Goal: Use online tool/utility: Utilize a website feature to perform a specific function

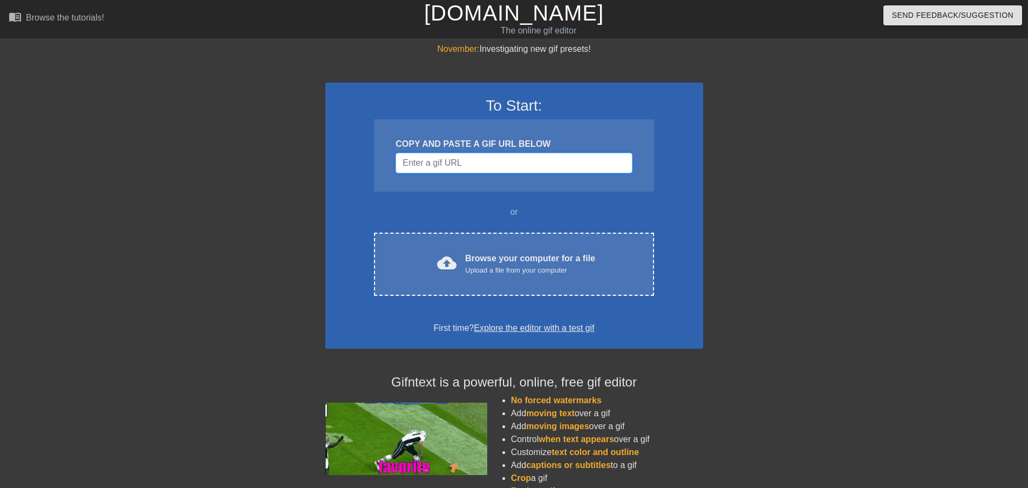
click at [481, 161] on input "Username" at bounding box center [513, 163] width 236 height 21
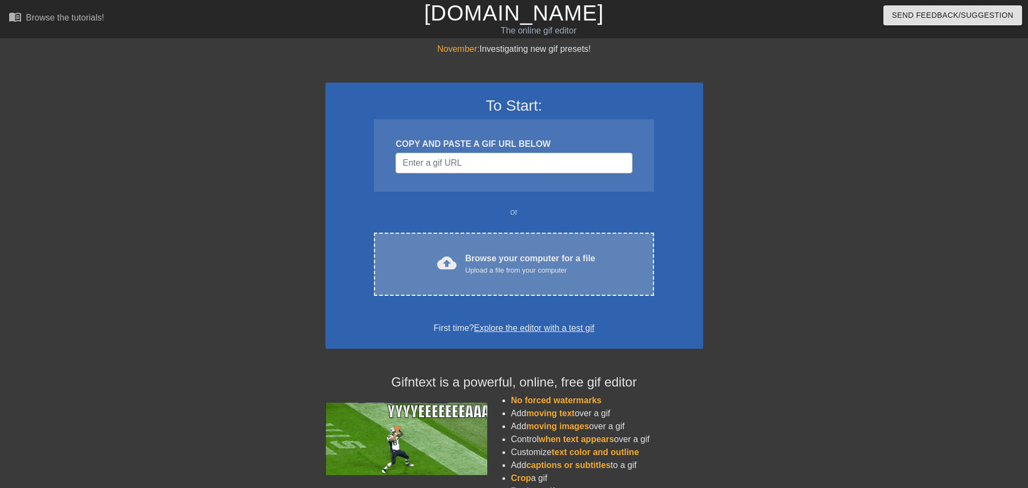
click at [507, 256] on div "Browse your computer for a file Upload a file from your computer" at bounding box center [530, 264] width 130 height 24
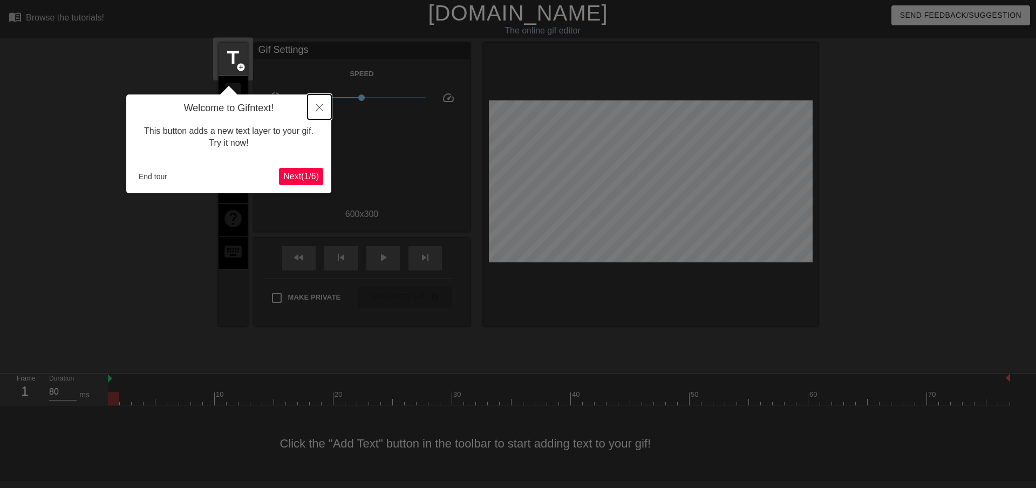
click at [322, 108] on icon "Close" at bounding box center [320, 108] width 8 height 8
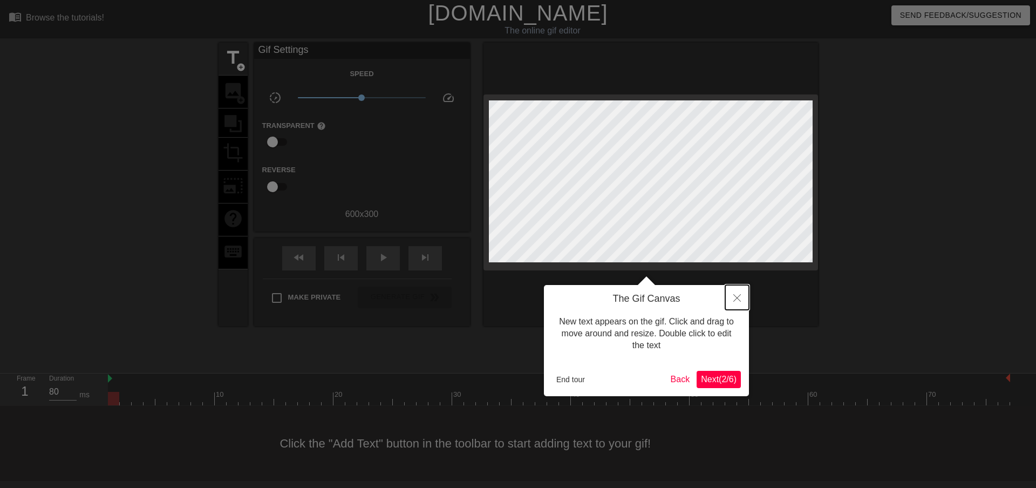
click at [733, 299] on icon "Close" at bounding box center [737, 298] width 8 height 8
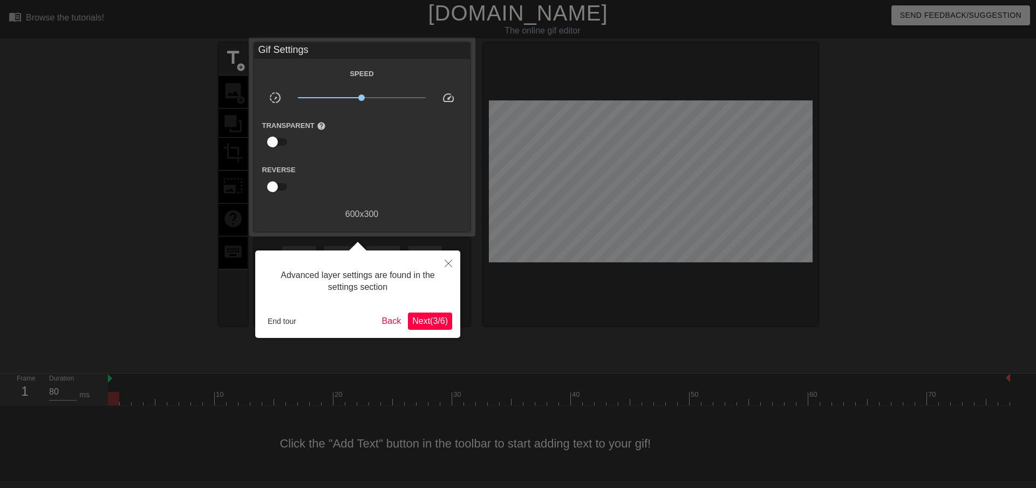
click at [670, 191] on div at bounding box center [518, 244] width 1036 height 488
click at [447, 261] on icon "Close" at bounding box center [449, 264] width 8 height 8
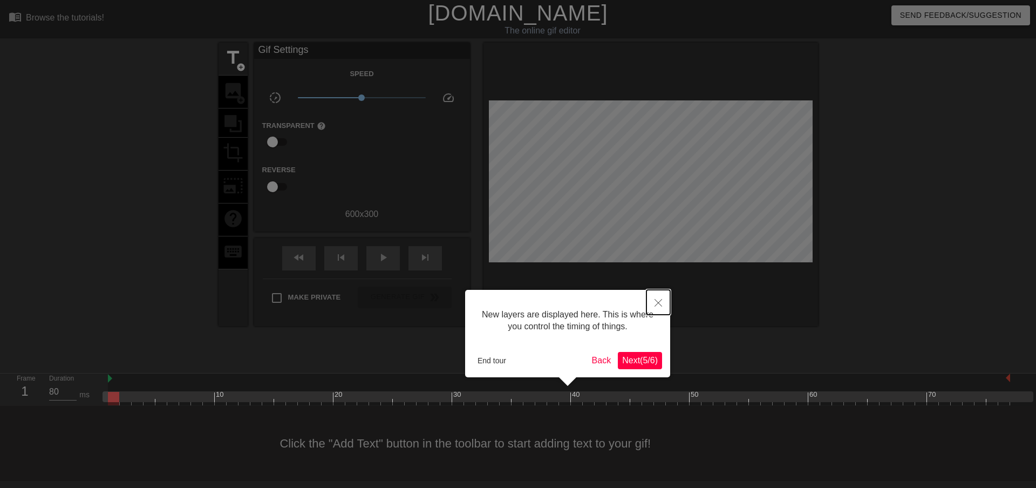
click at [656, 301] on icon "Close" at bounding box center [658, 303] width 8 height 8
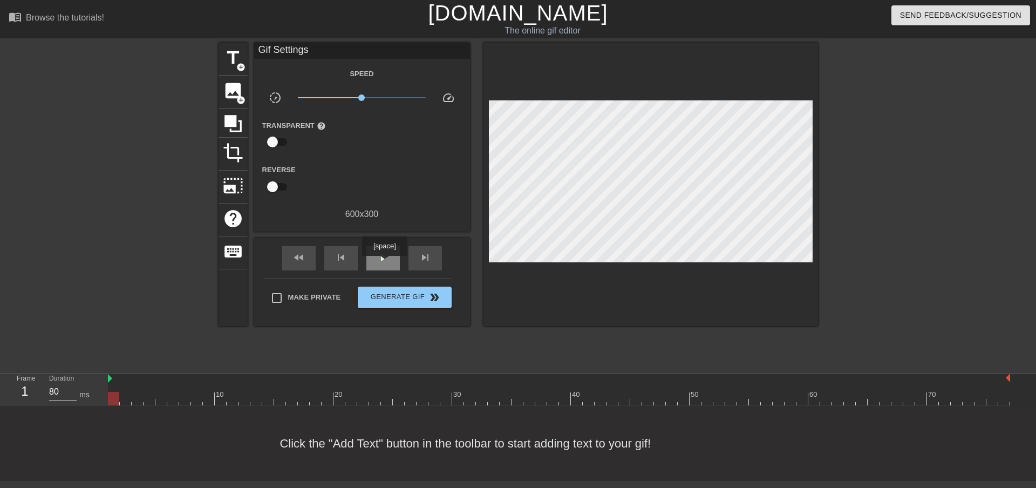
click at [384, 263] on div "play_arrow" at bounding box center [382, 258] width 33 height 24
click at [383, 261] on span "pause" at bounding box center [383, 257] width 13 height 13
drag, startPoint x: 468, startPoint y: 216, endPoint x: 234, endPoint y: 126, distance: 250.4
click at [234, 122] on icon at bounding box center [232, 123] width 17 height 17
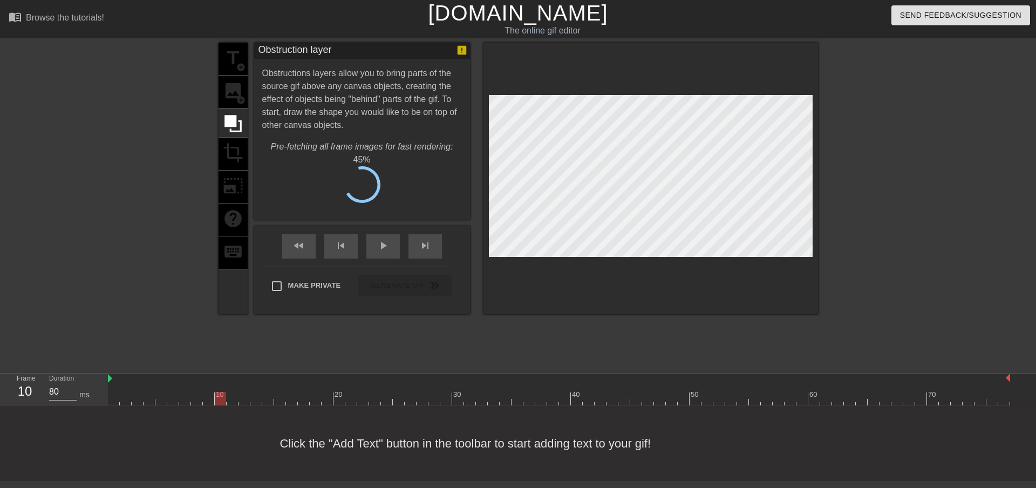
click at [231, 151] on div "title add_circle image add_circle crop photo_size_select_large help keyboard" at bounding box center [233, 178] width 29 height 271
click at [233, 155] on div "title add_circle image add_circle crop photo_size_select_large help keyboard" at bounding box center [233, 178] width 29 height 271
click at [230, 154] on div "title add_circle image add_circle crop photo_size_select_large help keyboard" at bounding box center [233, 178] width 29 height 271
click at [229, 103] on div "title add_circle image add_circle crop photo_size_select_large help keyboard" at bounding box center [233, 178] width 29 height 271
click at [229, 90] on div "title add_circle image add_circle crop photo_size_select_large help keyboard" at bounding box center [233, 178] width 29 height 271
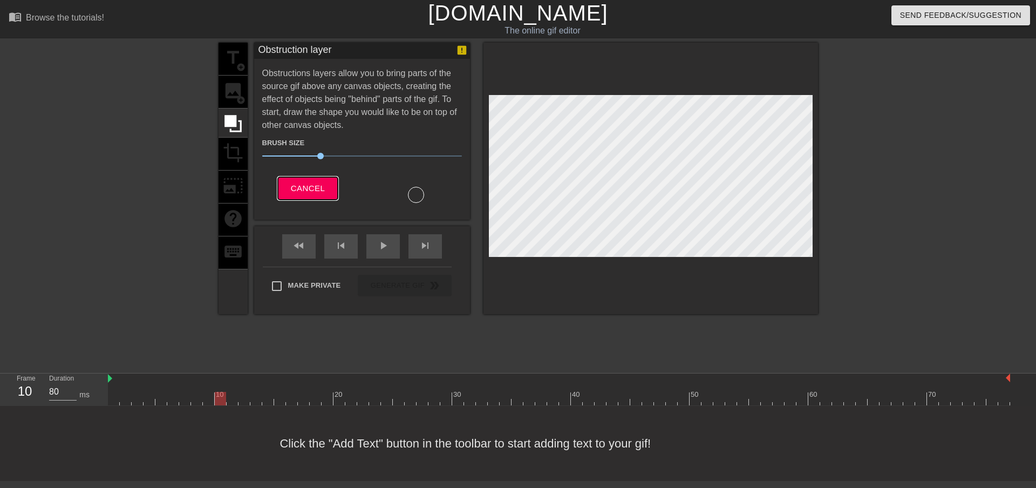
click at [299, 183] on span "Cancel" at bounding box center [308, 188] width 34 height 14
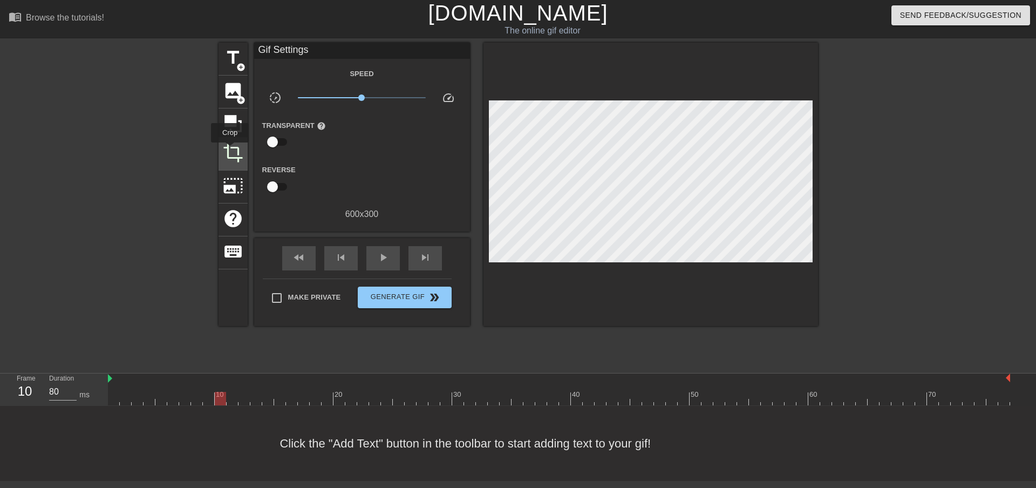
click at [230, 150] on span "crop" at bounding box center [233, 152] width 21 height 21
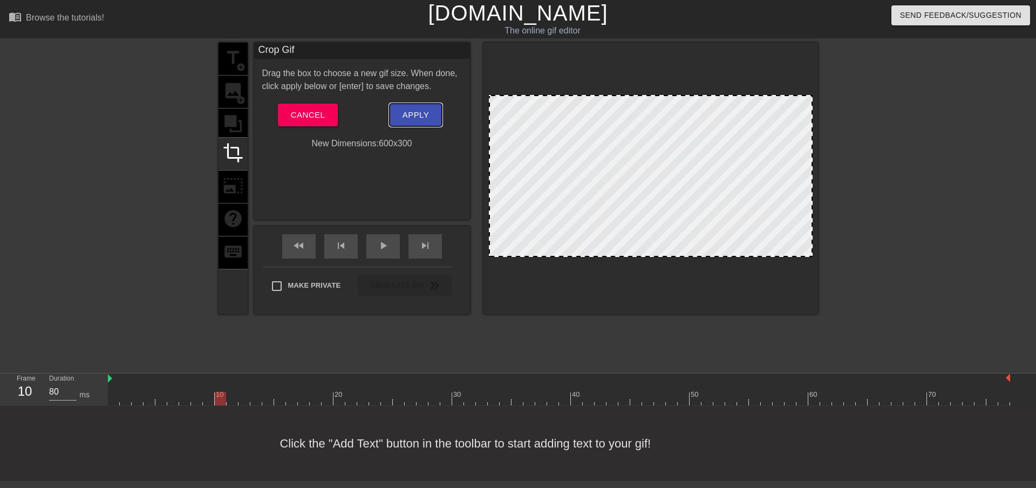
click at [425, 116] on span "Apply" at bounding box center [416, 115] width 26 height 14
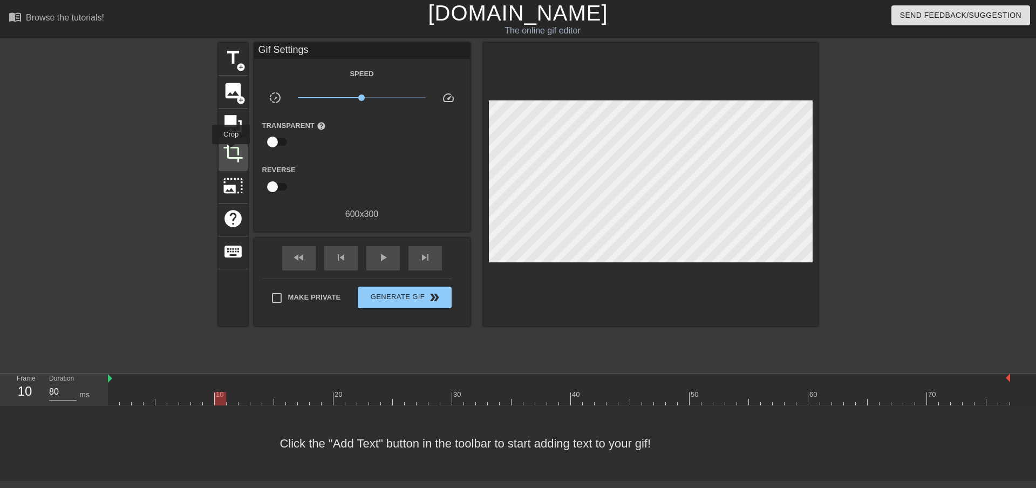
click at [231, 152] on span "crop" at bounding box center [233, 152] width 21 height 21
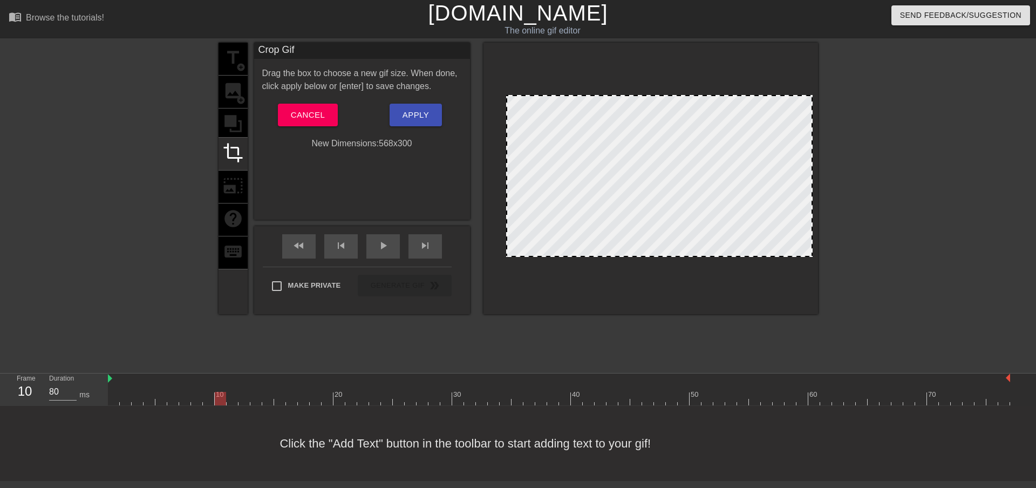
drag, startPoint x: 488, startPoint y: 114, endPoint x: 508, endPoint y: 115, distance: 19.5
click at [508, 115] on div at bounding box center [506, 176] width 5 height 160
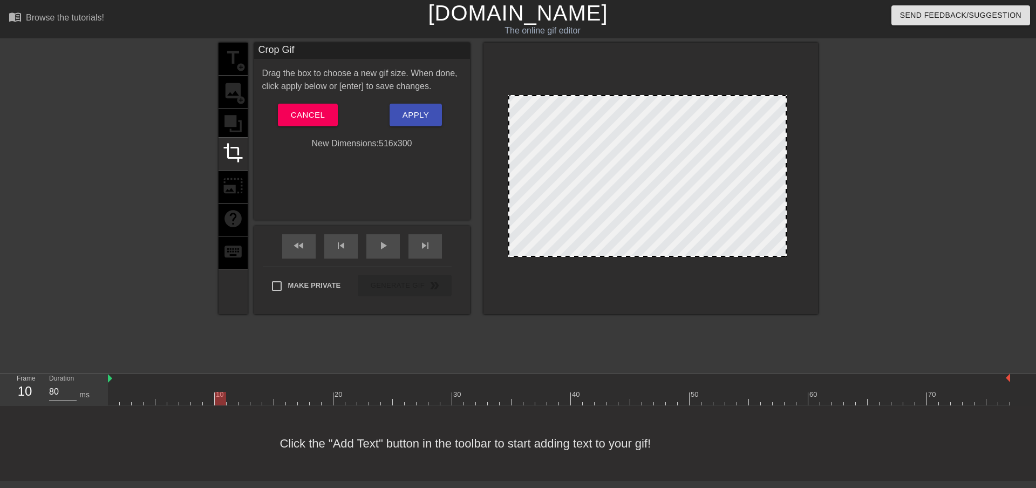
drag, startPoint x: 812, startPoint y: 151, endPoint x: 785, endPoint y: 144, distance: 28.3
click at [785, 144] on div at bounding box center [785, 176] width 5 height 160
drag, startPoint x: 888, startPoint y: 168, endPoint x: 848, endPoint y: 162, distance: 41.0
click at [886, 168] on div at bounding box center [912, 205] width 162 height 324
click at [404, 114] on span "Apply" at bounding box center [416, 115] width 26 height 14
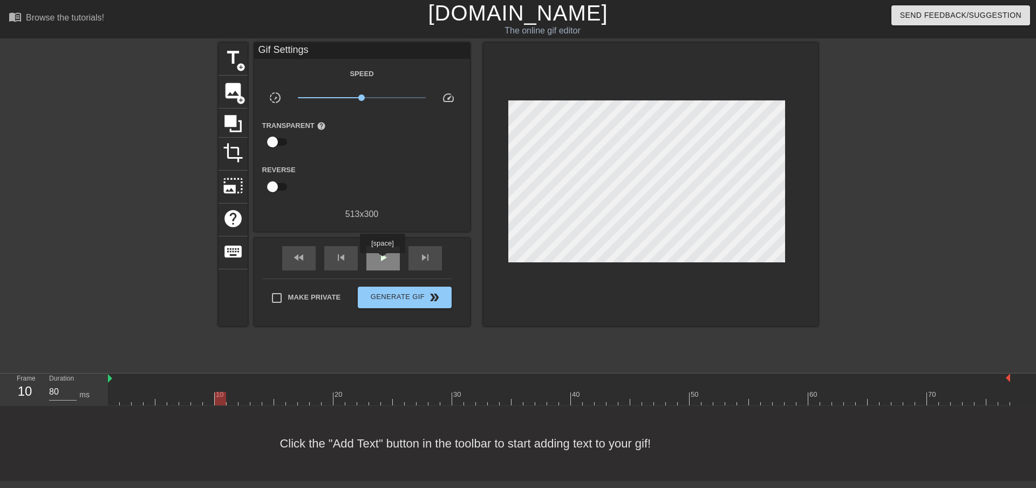
click at [382, 261] on span "play_arrow" at bounding box center [383, 257] width 13 height 13
click at [379, 257] on span "pause" at bounding box center [383, 257] width 13 height 13
click at [228, 139] on div "crop" at bounding box center [233, 154] width 29 height 33
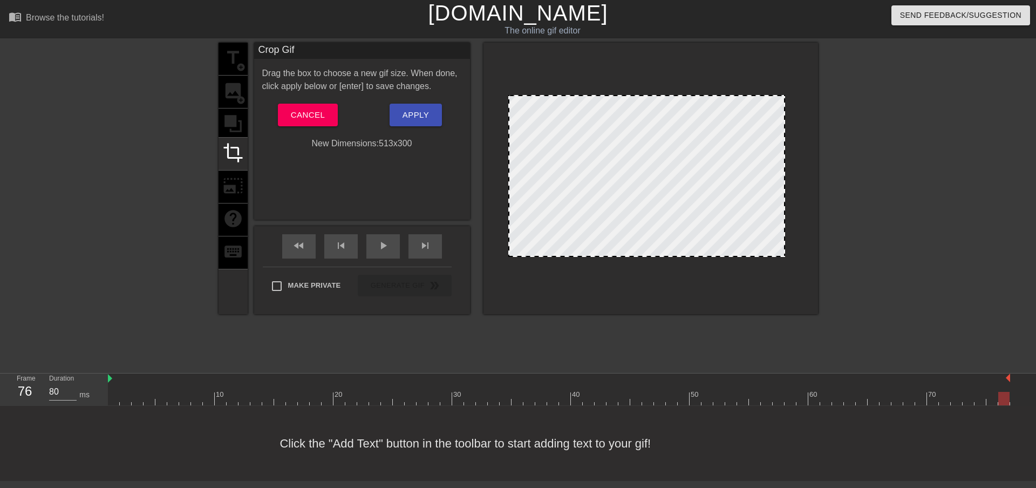
click at [230, 123] on div "title add_circle image add_circle crop photo_size_select_large help keyboard" at bounding box center [233, 178] width 29 height 271
click at [235, 124] on div "title add_circle image add_circle crop photo_size_select_large help keyboard" at bounding box center [233, 178] width 29 height 271
click at [399, 113] on button "Apply" at bounding box center [416, 115] width 52 height 23
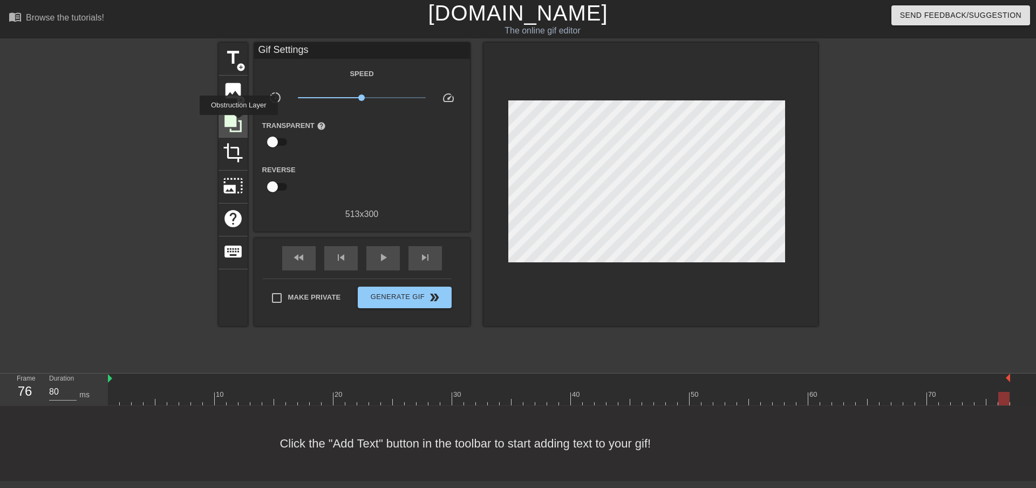
click at [238, 122] on icon at bounding box center [233, 123] width 21 height 21
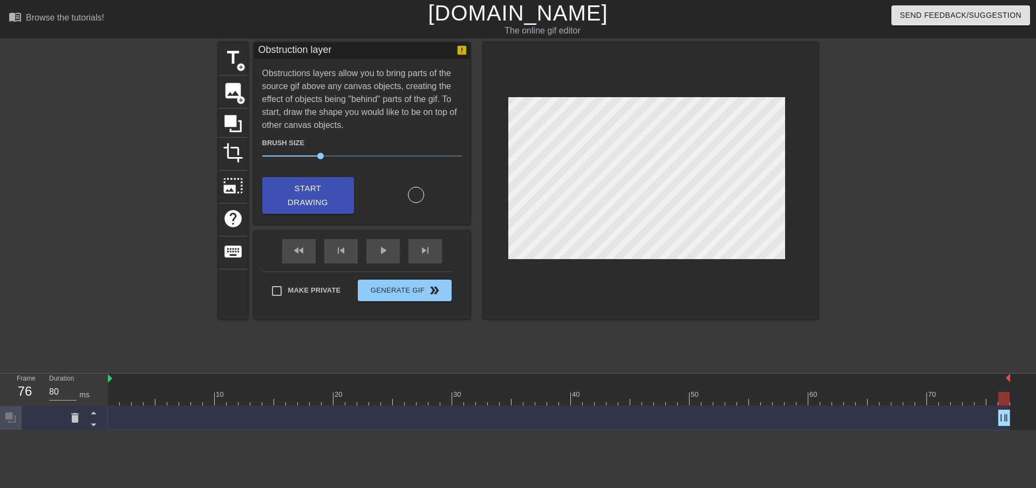
scroll to position [0, 0]
click at [380, 242] on div "fast_rewind skip_previous play_arrow skip_next" at bounding box center [362, 252] width 176 height 40
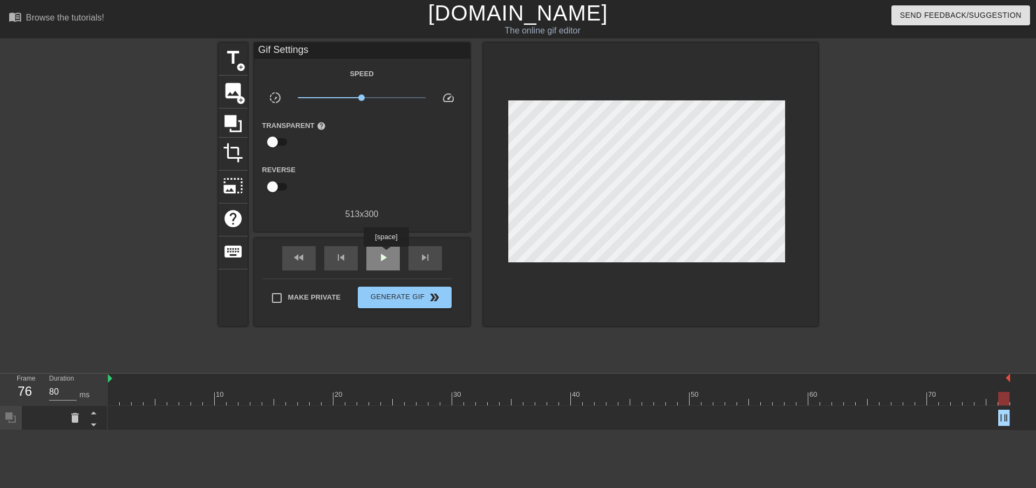
click at [386, 254] on span "play_arrow" at bounding box center [383, 257] width 13 height 13
click at [232, 120] on icon at bounding box center [232, 123] width 17 height 17
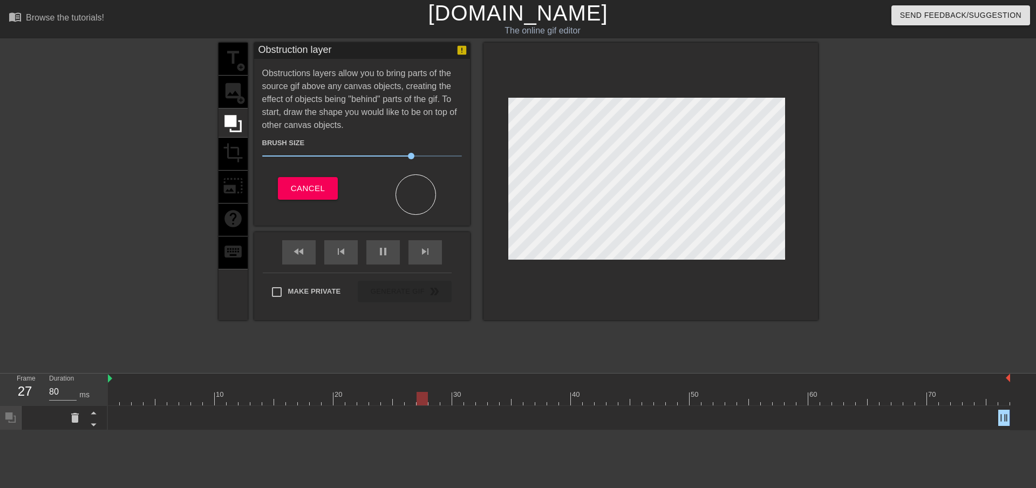
drag, startPoint x: 238, startPoint y: 152, endPoint x: 240, endPoint y: 172, distance: 20.6
click at [238, 154] on div "title add_circle image add_circle crop photo_size_select_large help keyboard" at bounding box center [233, 181] width 29 height 277
click at [240, 176] on div "title add_circle image add_circle crop photo_size_select_large help keyboard" at bounding box center [233, 181] width 29 height 277
click at [228, 186] on div "title add_circle image add_circle crop photo_size_select_large help keyboard" at bounding box center [233, 181] width 29 height 277
click at [315, 189] on span "Cancel" at bounding box center [308, 188] width 34 height 14
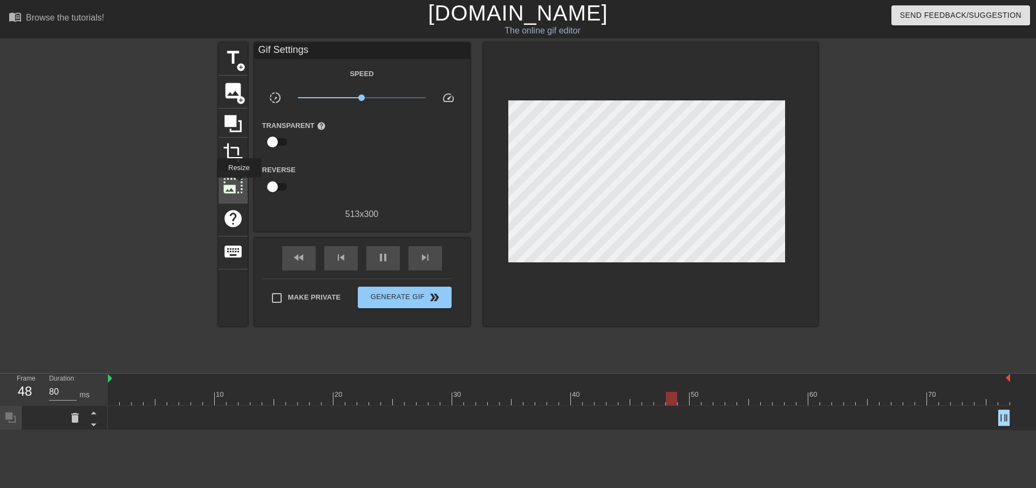
click at [226, 187] on span "photo_size_select_large" at bounding box center [233, 185] width 21 height 21
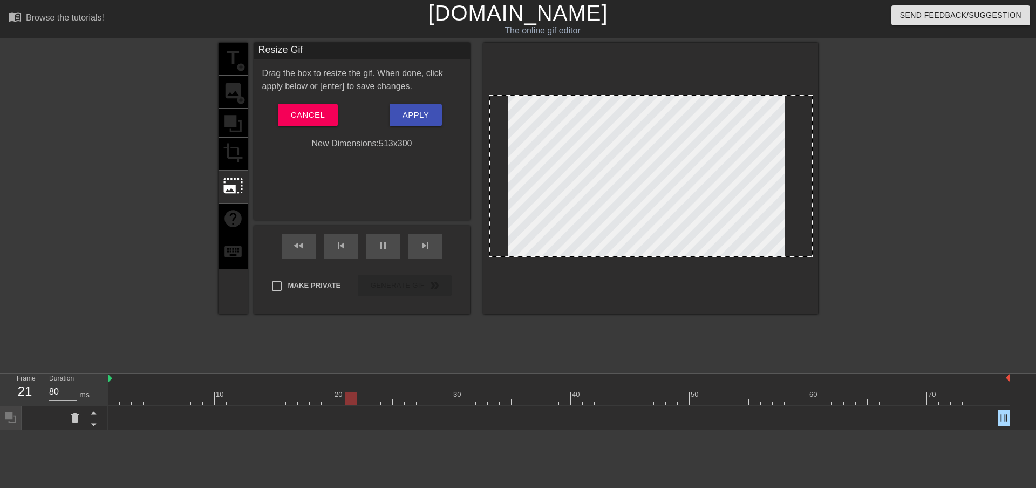
drag, startPoint x: 661, startPoint y: 95, endPoint x: 661, endPoint y: 83, distance: 11.9
click at [661, 83] on div at bounding box center [650, 178] width 335 height 271
drag, startPoint x: 646, startPoint y: 93, endPoint x: 644, endPoint y: 74, distance: 19.1
click at [646, 77] on div at bounding box center [650, 178] width 335 height 271
click at [233, 222] on div "title add_circle image add_circle crop photo_size_select_large help keyboard" at bounding box center [233, 178] width 29 height 271
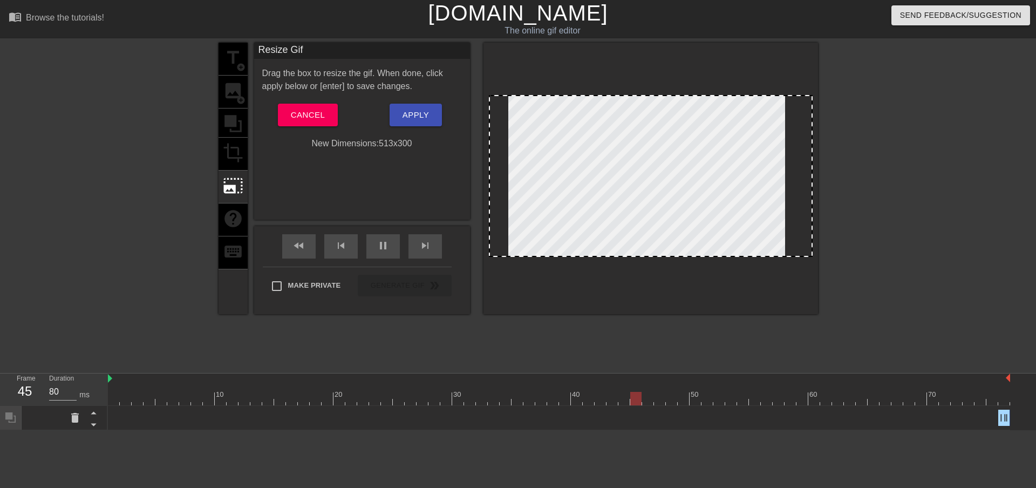
click at [235, 243] on div "title add_circle image add_circle crop photo_size_select_large help keyboard" at bounding box center [233, 178] width 29 height 271
click at [428, 115] on span "Apply" at bounding box center [416, 115] width 26 height 14
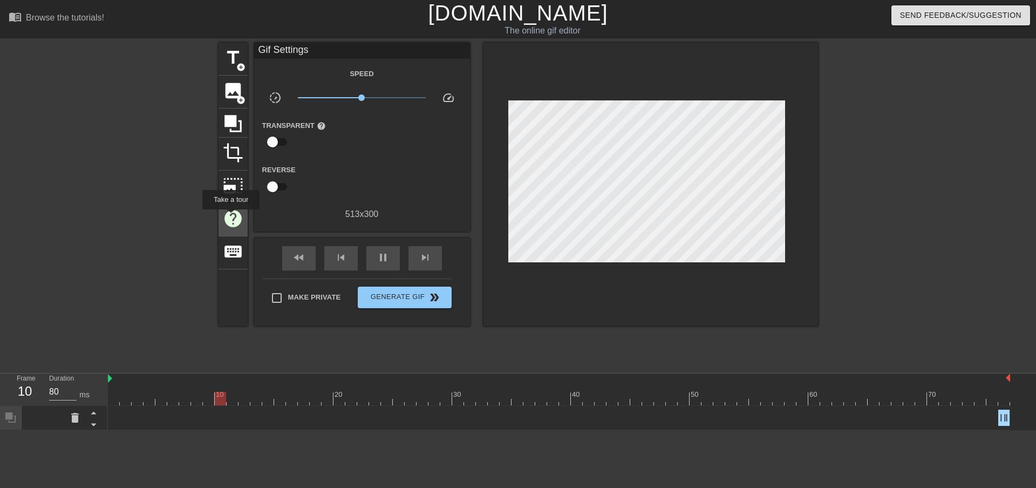
click at [230, 217] on span "help" at bounding box center [233, 218] width 21 height 21
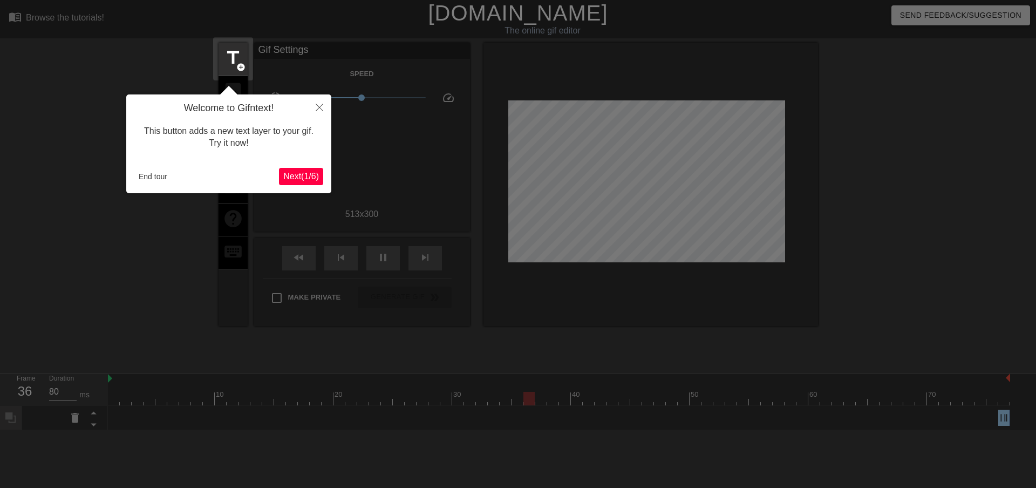
click at [302, 172] on span "Next ( 1 / 6 )" at bounding box center [301, 176] width 36 height 9
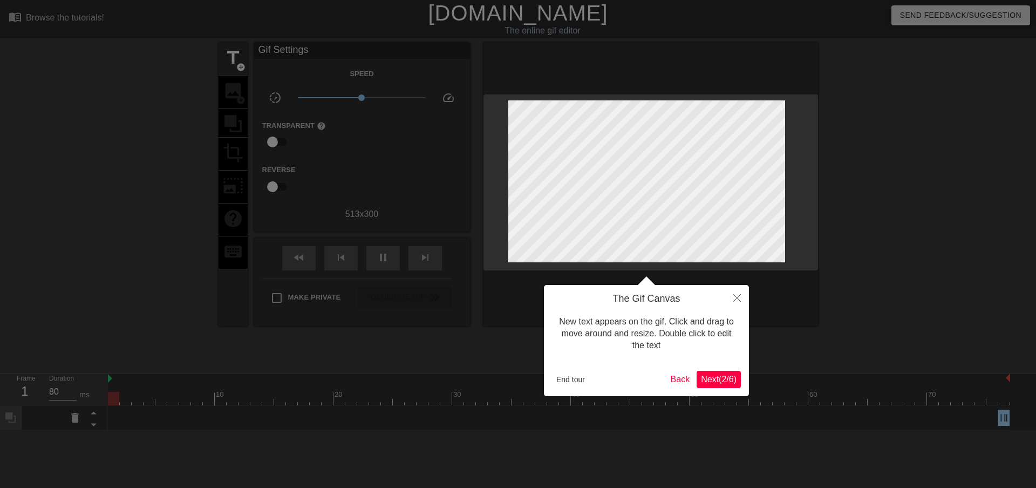
click at [725, 380] on span "Next ( 2 / 6 )" at bounding box center [719, 378] width 36 height 9
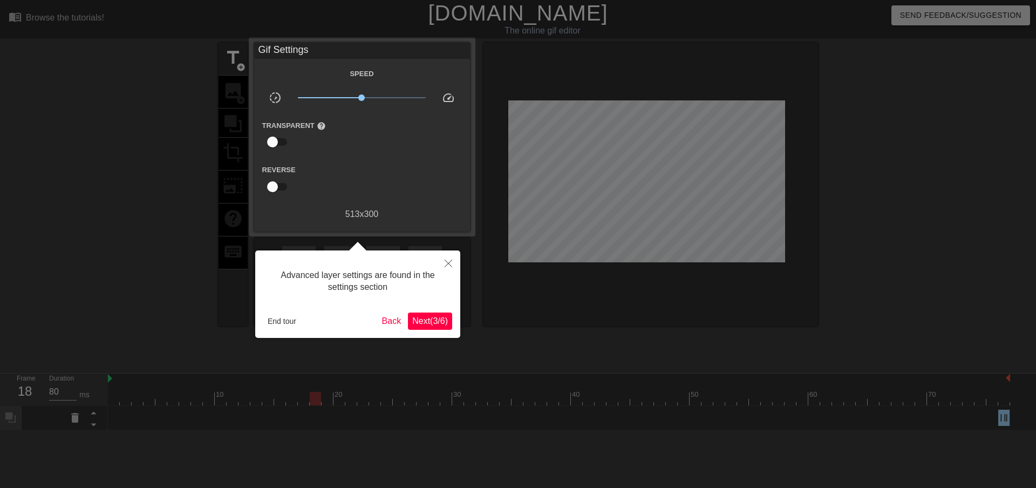
click at [438, 320] on span "Next ( 3 / 6 )" at bounding box center [430, 320] width 36 height 9
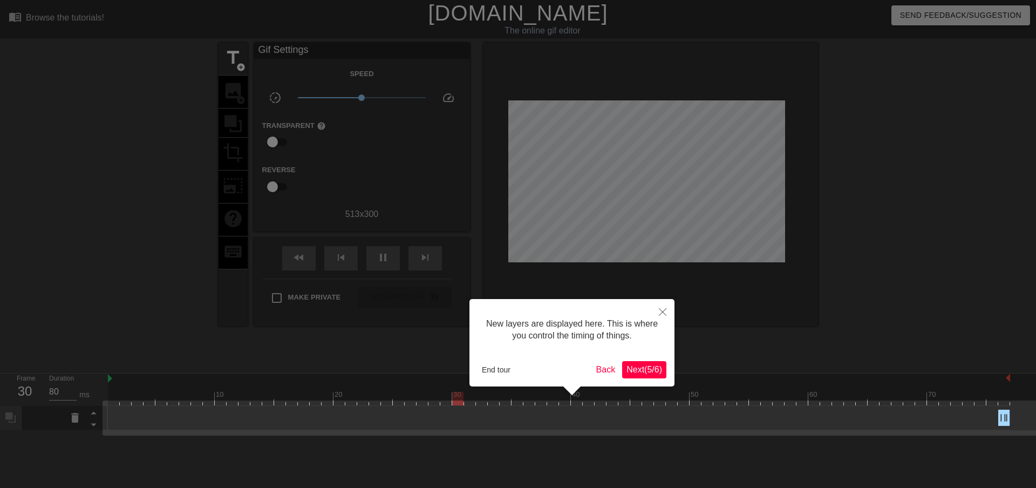
click at [642, 374] on span "Next ( 5 / 6 )" at bounding box center [644, 369] width 36 height 9
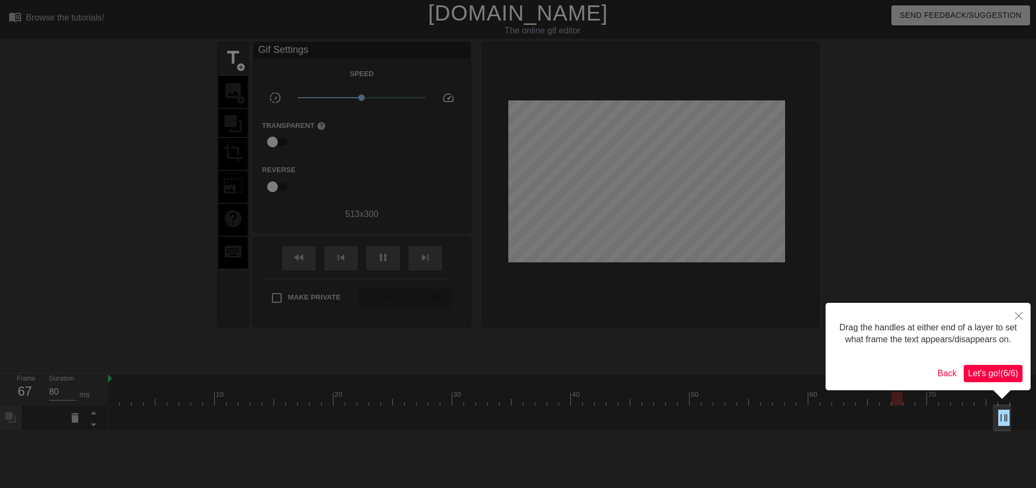
click at [1007, 371] on span "Let's go! ( 6 / 6 )" at bounding box center [993, 373] width 50 height 9
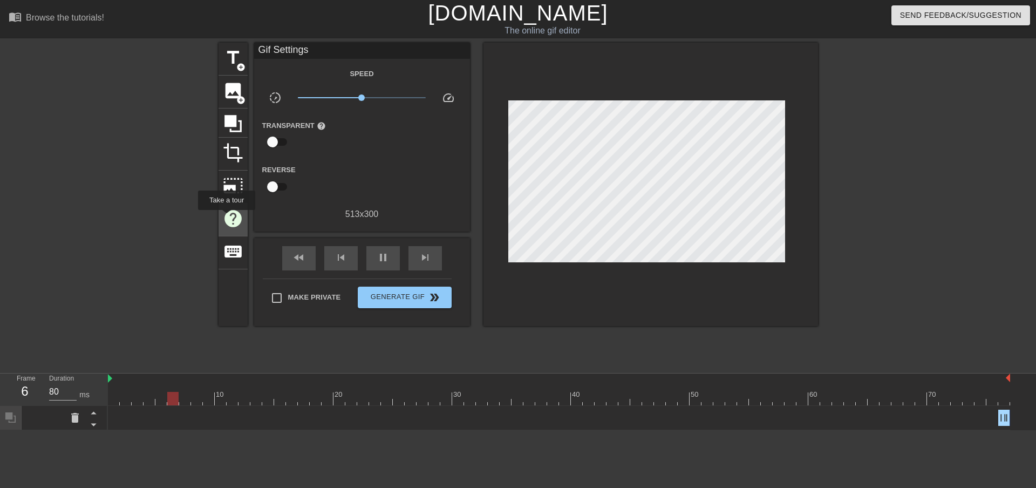
click at [226, 217] on span "help" at bounding box center [233, 218] width 21 height 21
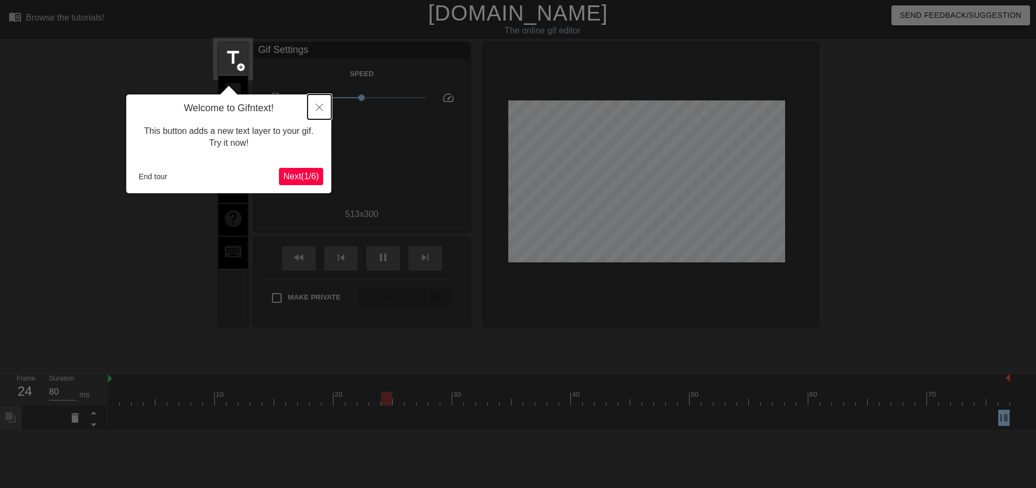
click at [322, 105] on icon "Close" at bounding box center [320, 108] width 8 height 8
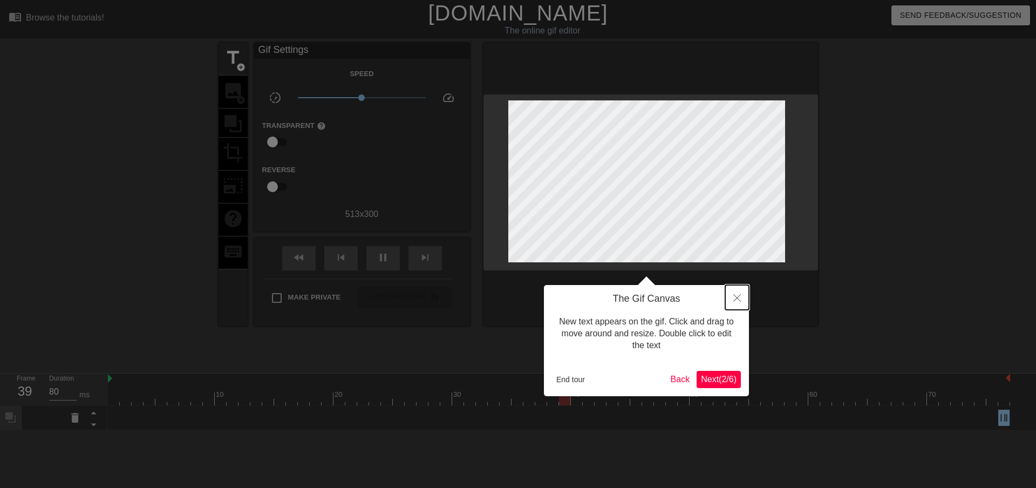
click at [733, 303] on button "Close" at bounding box center [737, 297] width 24 height 25
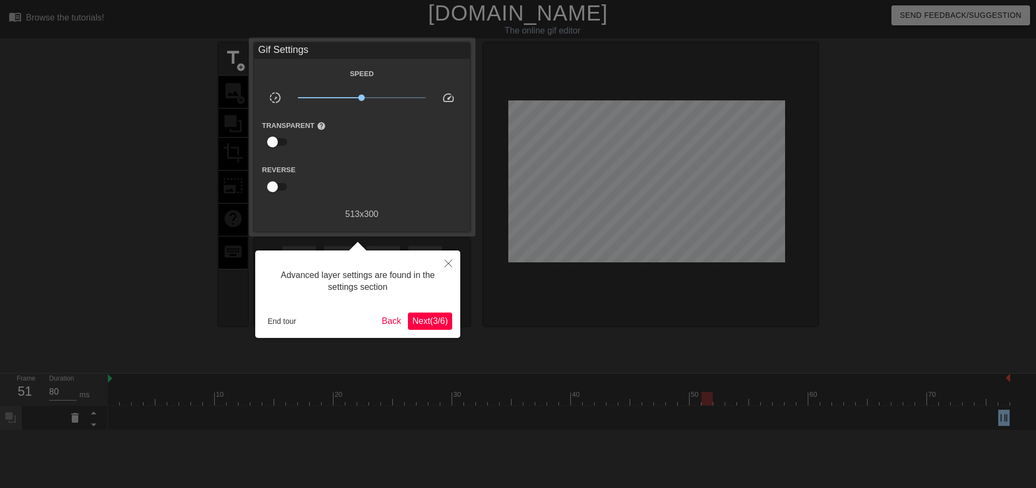
click at [439, 312] on button "Next ( 3 / 6 )" at bounding box center [430, 320] width 44 height 17
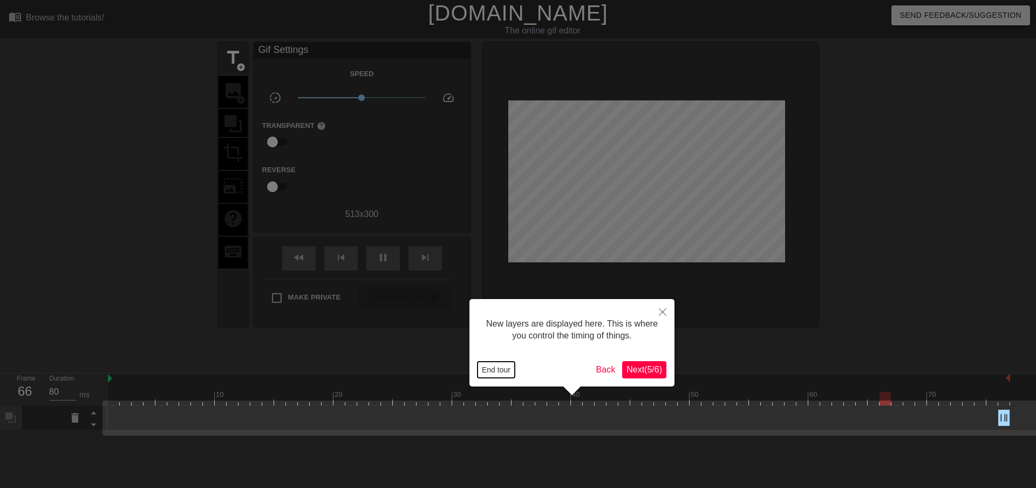
drag, startPoint x: 504, startPoint y: 364, endPoint x: 494, endPoint y: 362, distance: 10.9
click at [503, 364] on button "End tour" at bounding box center [496, 369] width 37 height 16
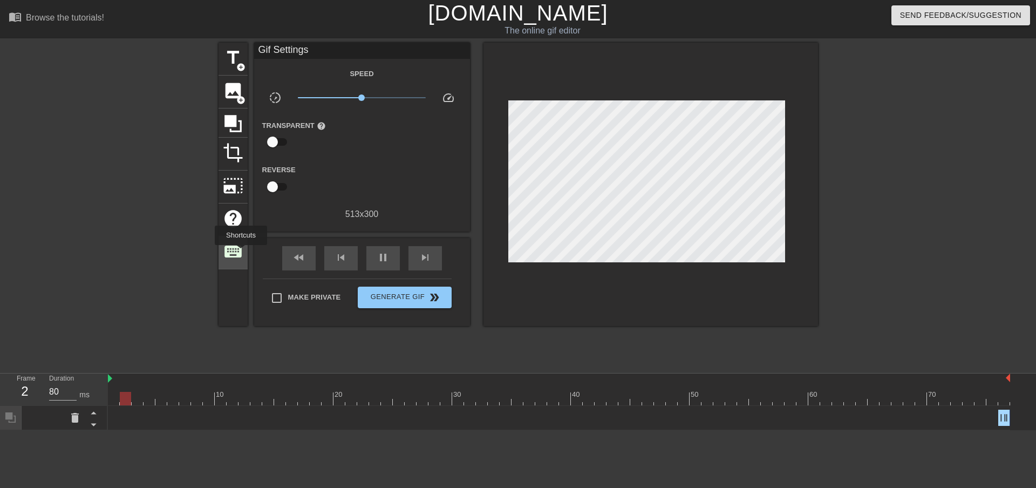
click at [241, 253] on span "keyboard" at bounding box center [233, 251] width 21 height 21
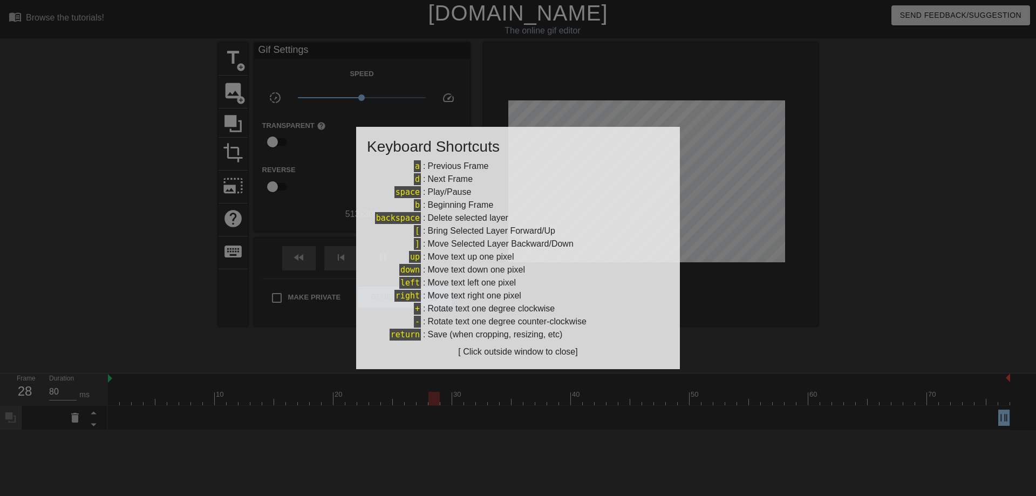
click at [857, 228] on div at bounding box center [518, 248] width 1036 height 496
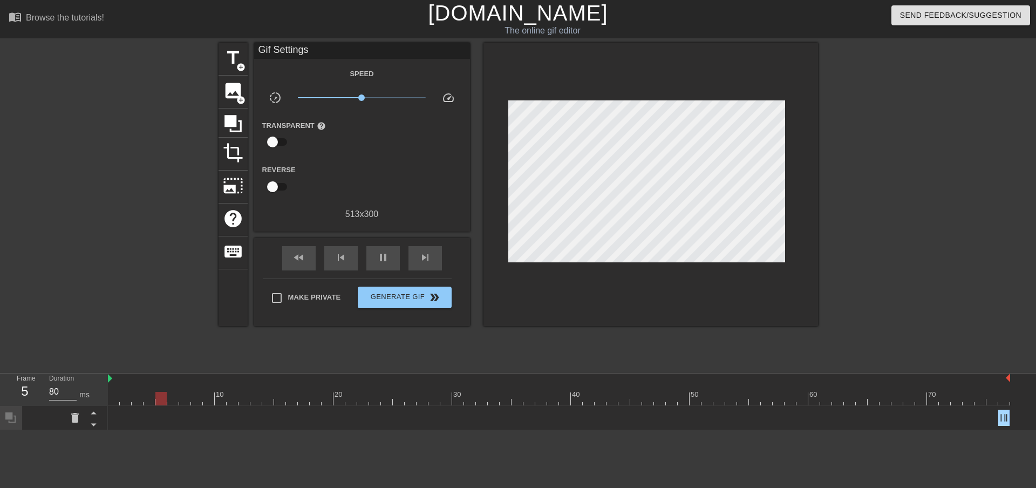
drag, startPoint x: 486, startPoint y: 122, endPoint x: 889, endPoint y: 116, distance: 403.6
click at [889, 116] on div at bounding box center [912, 205] width 162 height 324
click at [398, 299] on span "Generate Gif double_arrow" at bounding box center [404, 297] width 85 height 13
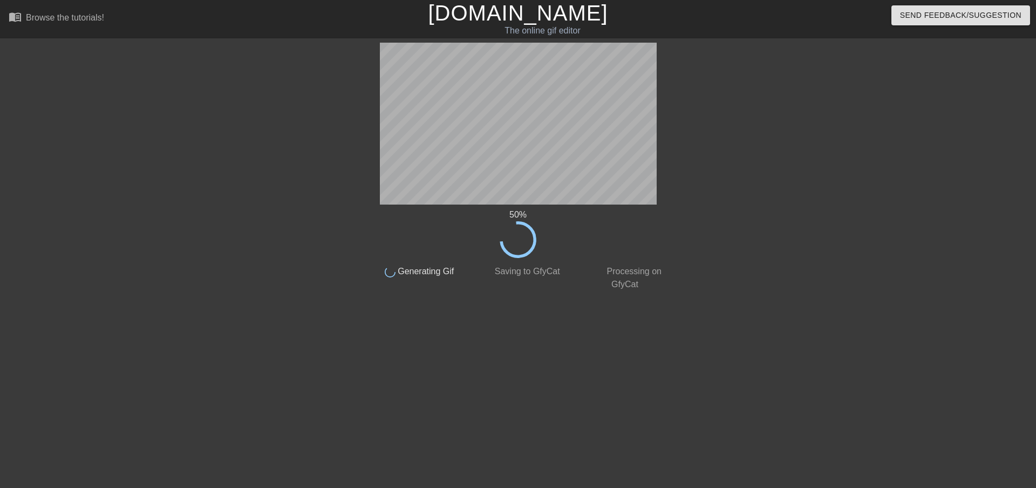
click at [722, 127] on div at bounding box center [764, 205] width 162 height 324
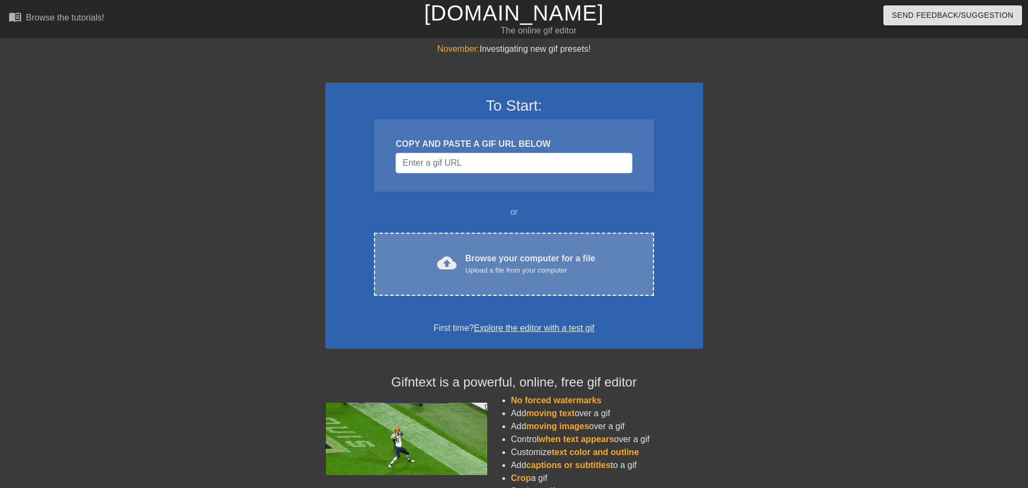
click at [496, 264] on div "Browse your computer for a file Upload a file from your computer" at bounding box center [530, 264] width 130 height 24
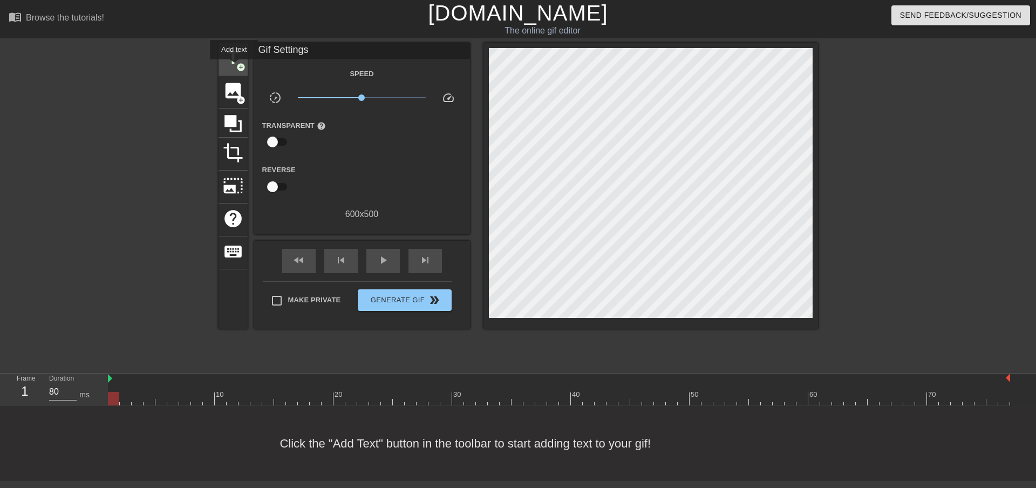
click at [234, 67] on span "title" at bounding box center [233, 57] width 21 height 21
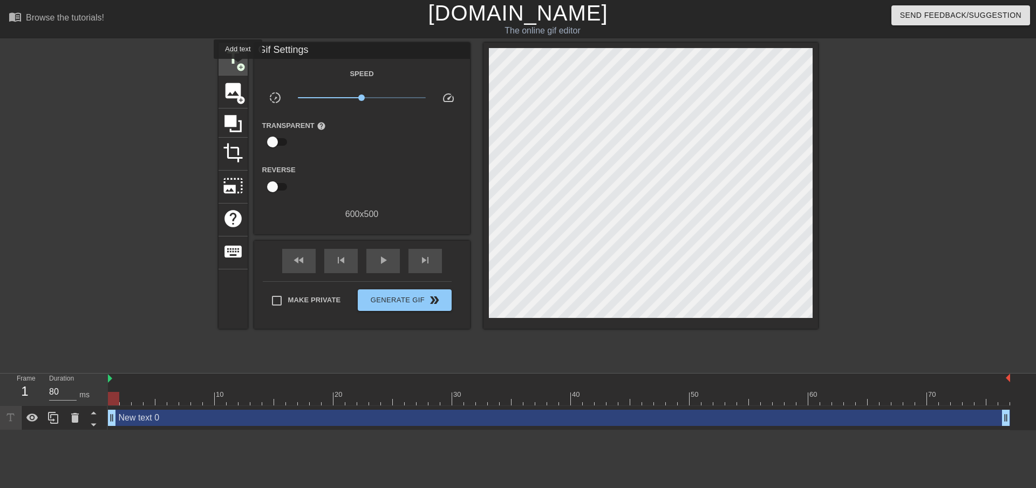
click at [238, 66] on span "add_circle" at bounding box center [240, 67] width 9 height 9
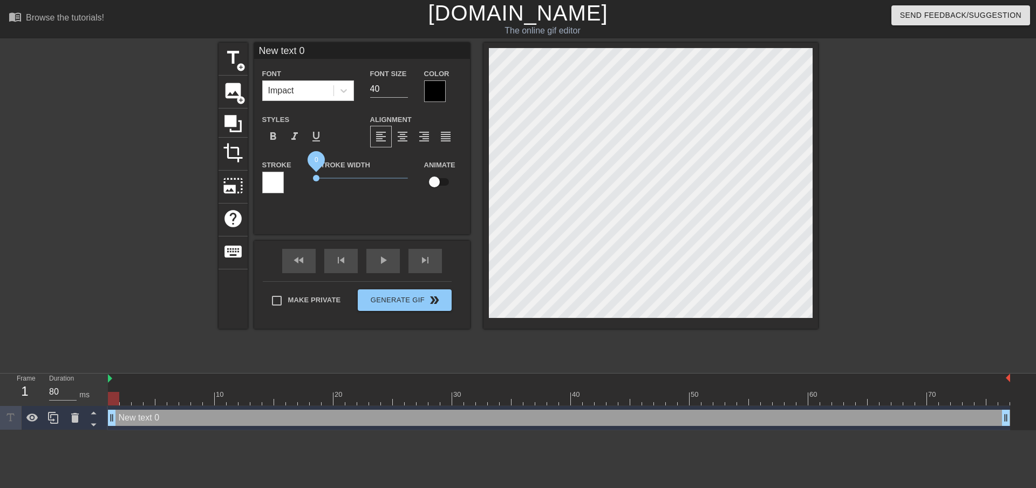
drag, startPoint x: 336, startPoint y: 177, endPoint x: 264, endPoint y: 176, distance: 71.8
click at [264, 176] on div "Stroke Stroke Width 0 Animate" at bounding box center [362, 180] width 216 height 45
click at [317, 90] on div "Impact" at bounding box center [298, 90] width 71 height 19
click at [382, 182] on span "3.6" at bounding box center [362, 178] width 92 height 13
drag, startPoint x: 381, startPoint y: 177, endPoint x: 302, endPoint y: 179, distance: 78.8
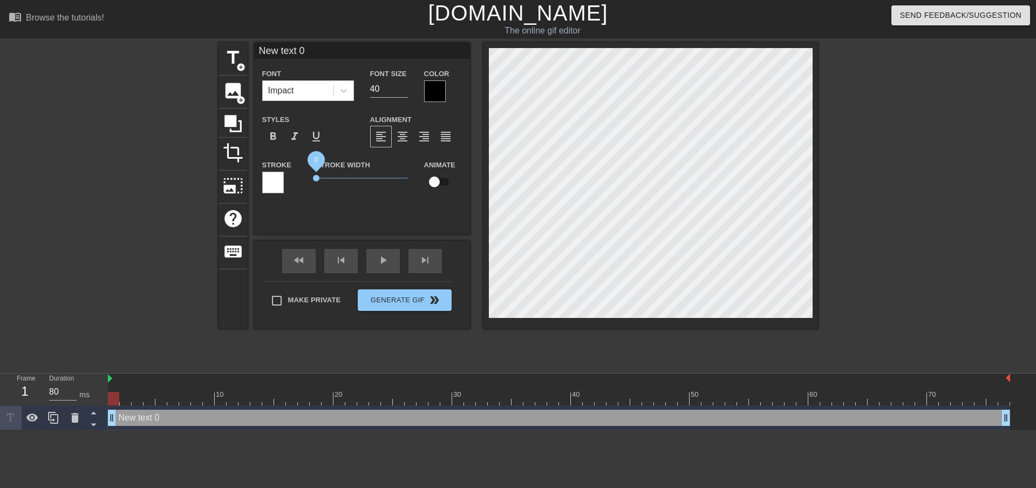
click at [302, 179] on div "Stroke Stroke Width 0 Animate" at bounding box center [362, 180] width 216 height 45
click at [278, 182] on div at bounding box center [273, 183] width 22 height 22
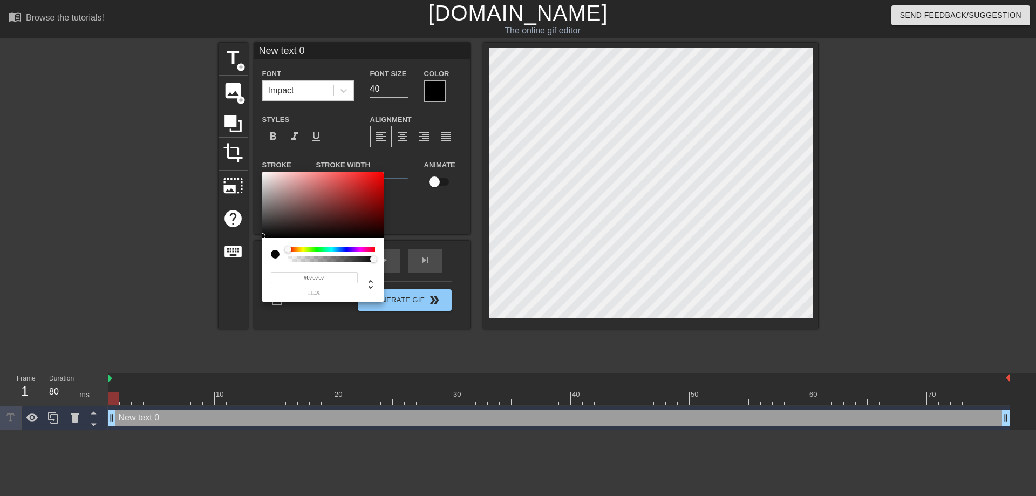
type input "#000000"
drag, startPoint x: 264, startPoint y: 236, endPoint x: 254, endPoint y: 241, distance: 11.6
click at [254, 241] on div "#000000 hex" at bounding box center [518, 248] width 1036 height 496
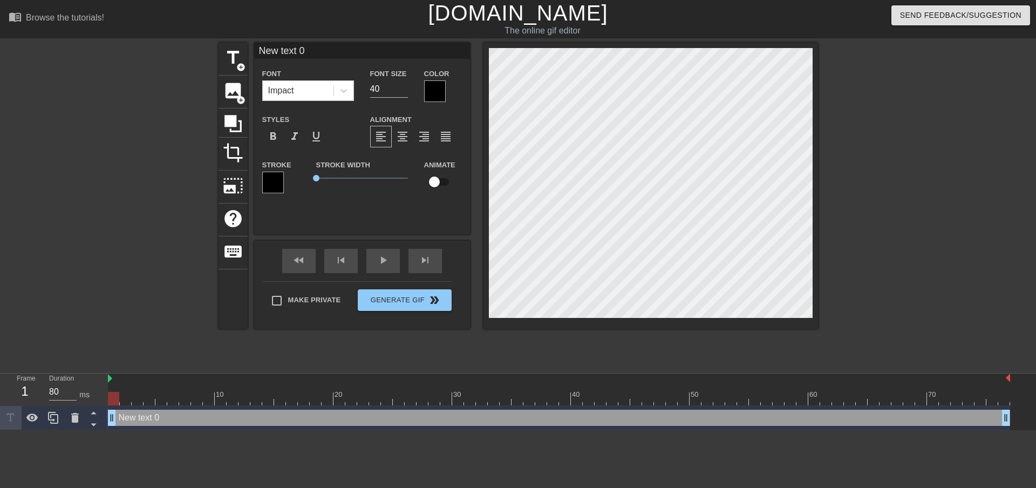
scroll to position [2, 3]
type input "New text"
type textarea "New text"
type input "New text"
type textarea "New text"
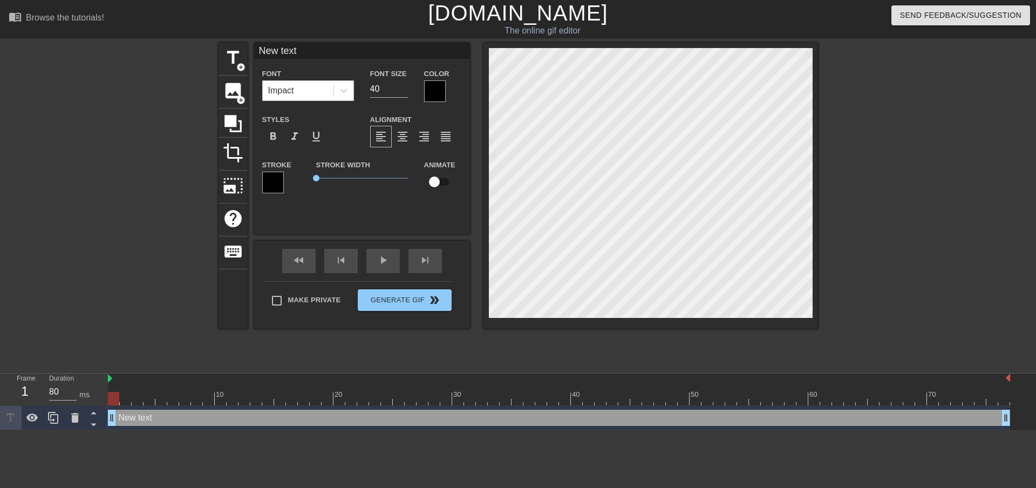
type input "New tex"
type textarea "New tex"
type input "New te"
type textarea "New te"
type input "New t"
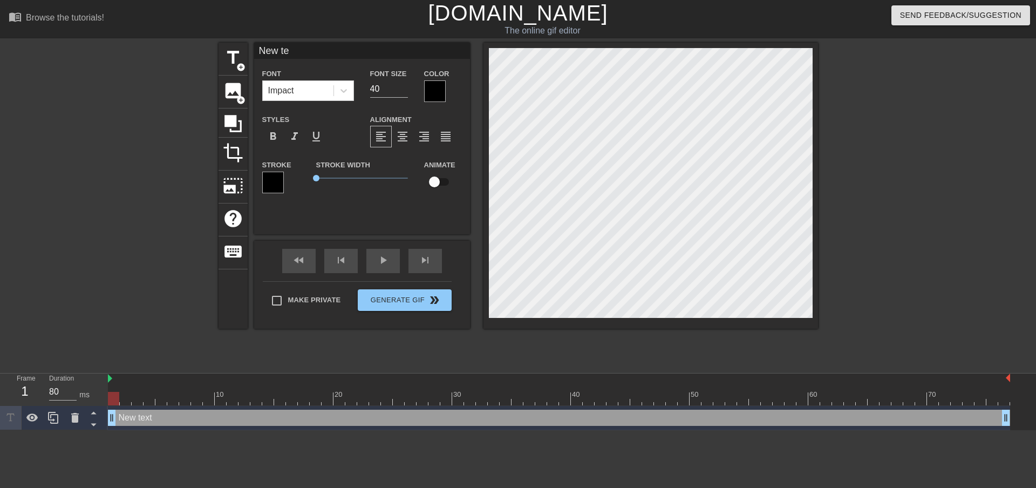
type textarea "New t"
type input "New"
type textarea "New"
type input "New"
type textarea "New"
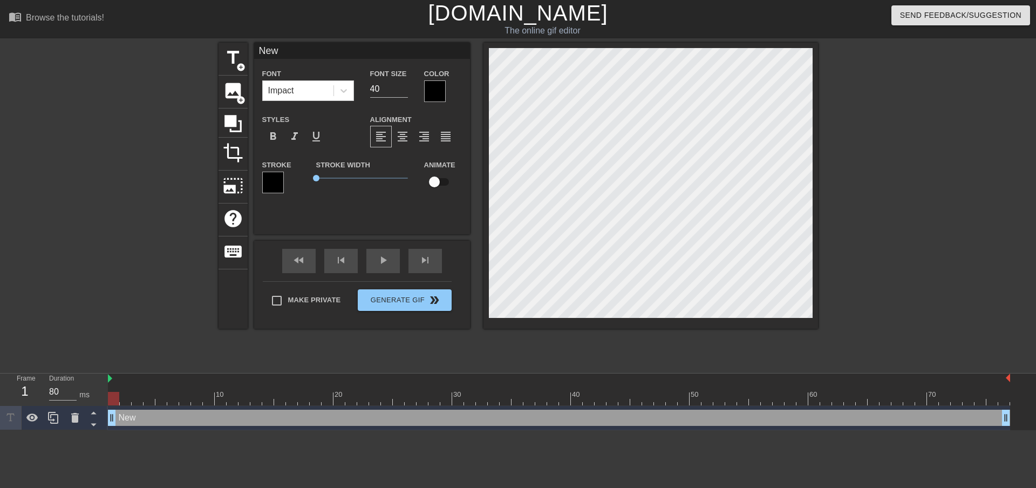
type input "Ne"
type textarea "Ne"
type input "N"
type textarea "N"
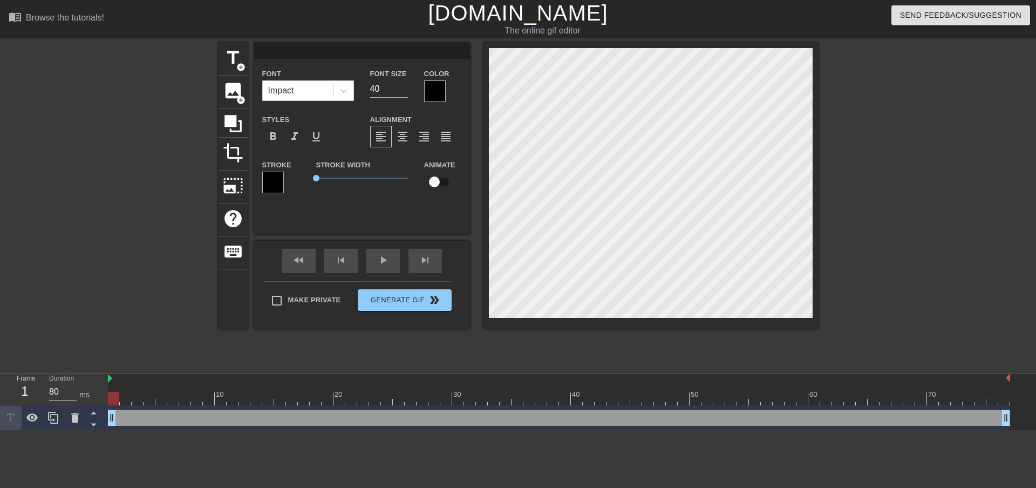
type input "B"
type textarea "B"
type input "Br"
type textarea "Br"
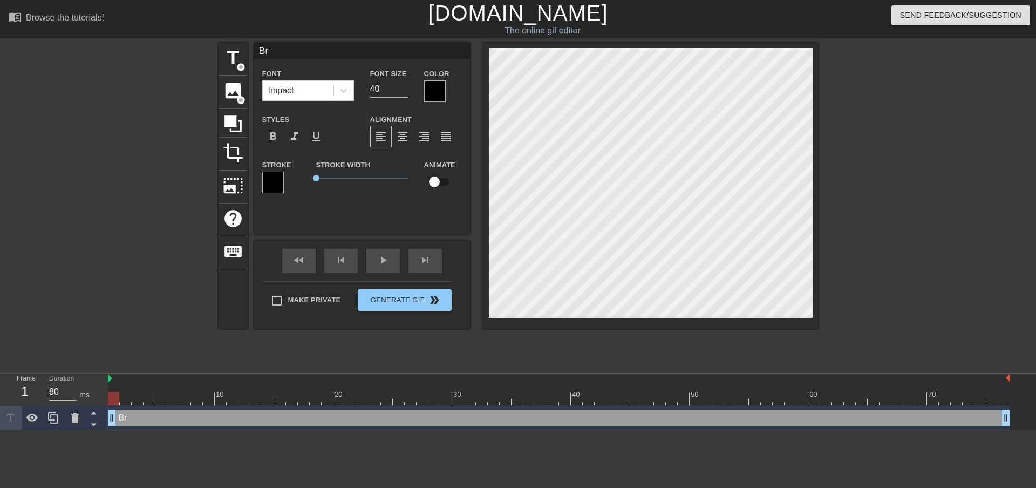
type input "Bri"
type textarea "Bri"
type input "Br"
type textarea "Br"
type input "B"
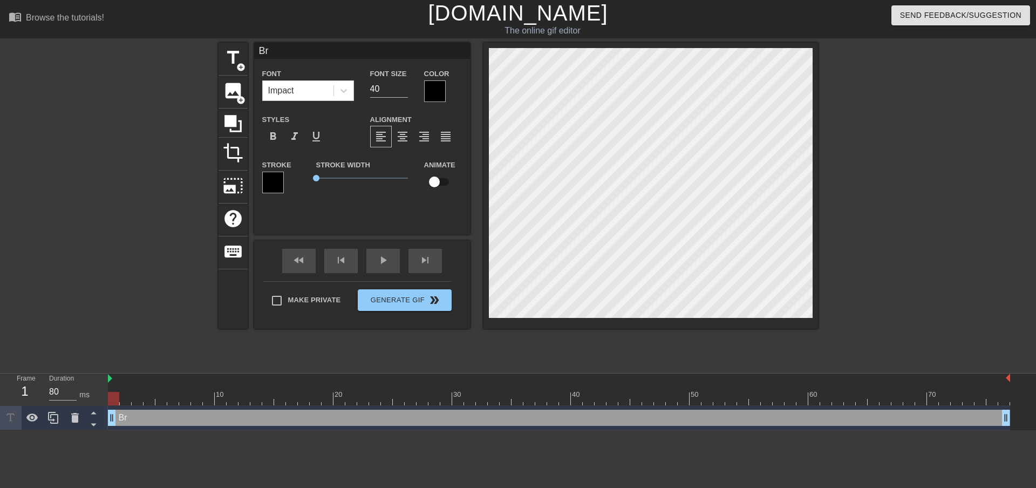
type textarea "B"
type input "BR"
type textarea "BR"
type input "BRI"
type textarea "BRI"
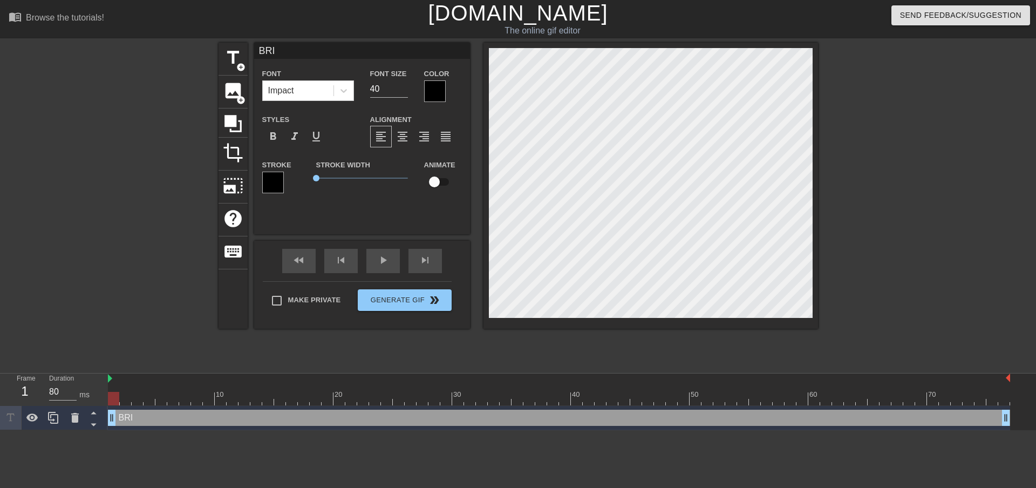
type input "BRI'"
type textarea "BRI'"
type input "BRI'I"
type textarea "BRI'I"
type input "BRI'IS"
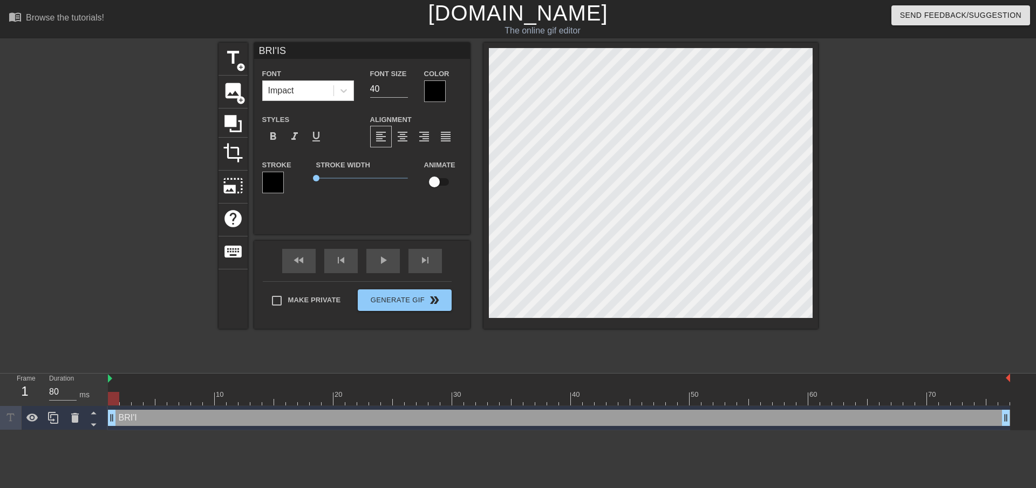
type textarea "BRI'IS"
type input "BRI'ISH"
type textarea "BRI'ISH"
type input "BRI'ISH"
type textarea "BRI'ISH"
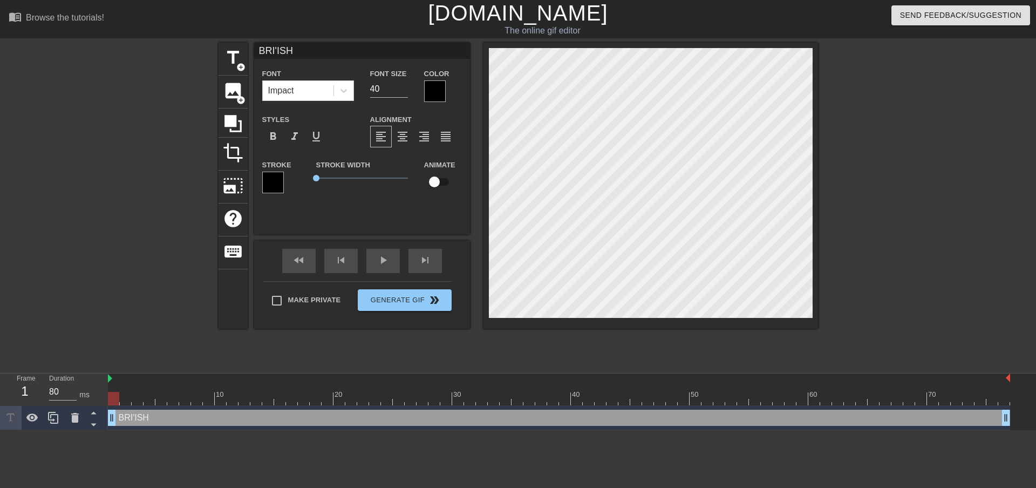
scroll to position [2, 2]
type input "BRI'ISH F"
type textarea "BRI'ISH F"
type input "BRI'ISH FO"
type textarea "BRI'ISH FO"
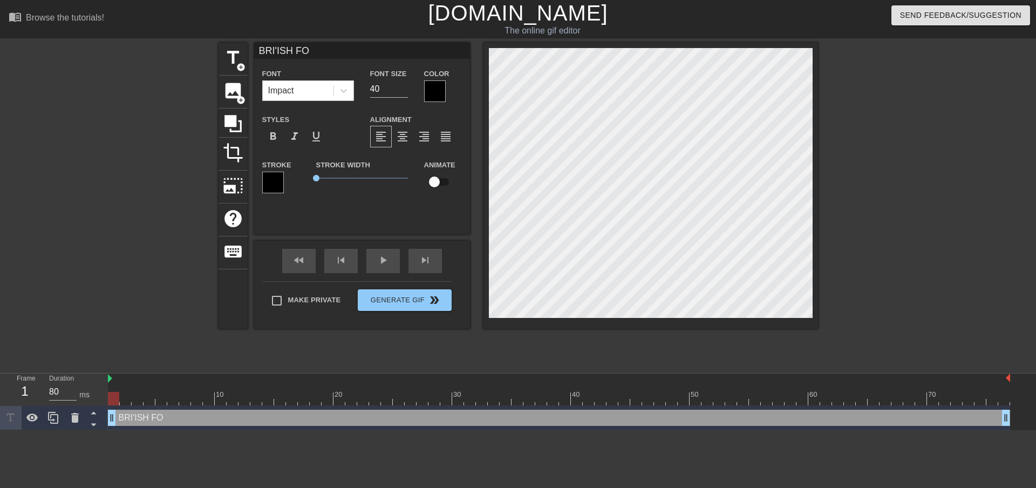
type input "BRI'ISH FOO"
type textarea "BRI'ISH FOO"
type input "BRI'ISH FOOD"
type textarea "BRI'ISH FOOD"
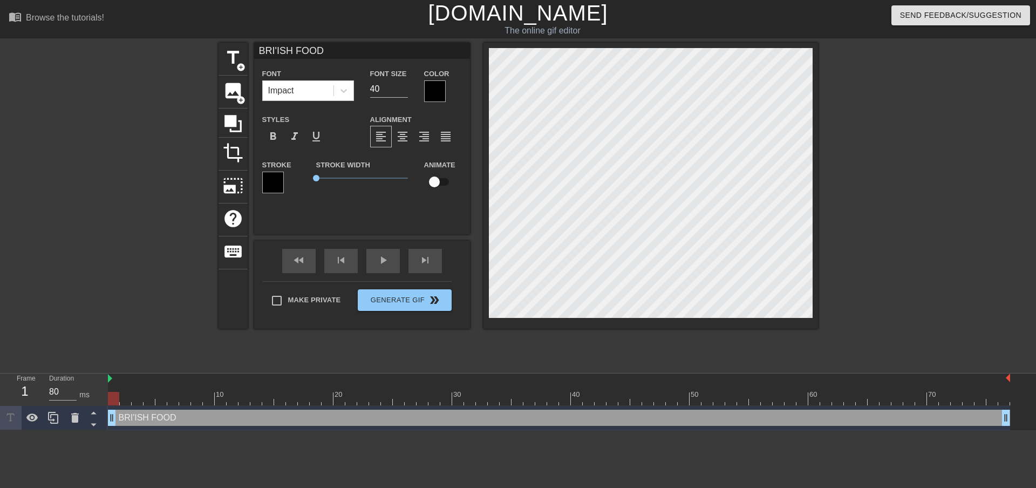
type input "BRI'ISH FOOD"
type textarea "BRI'ISH FOOD"
type input "BRI'ISH FOOD I"
type textarea "BRI'ISH FOOD I"
type input "BRI'ISH FOOD IS"
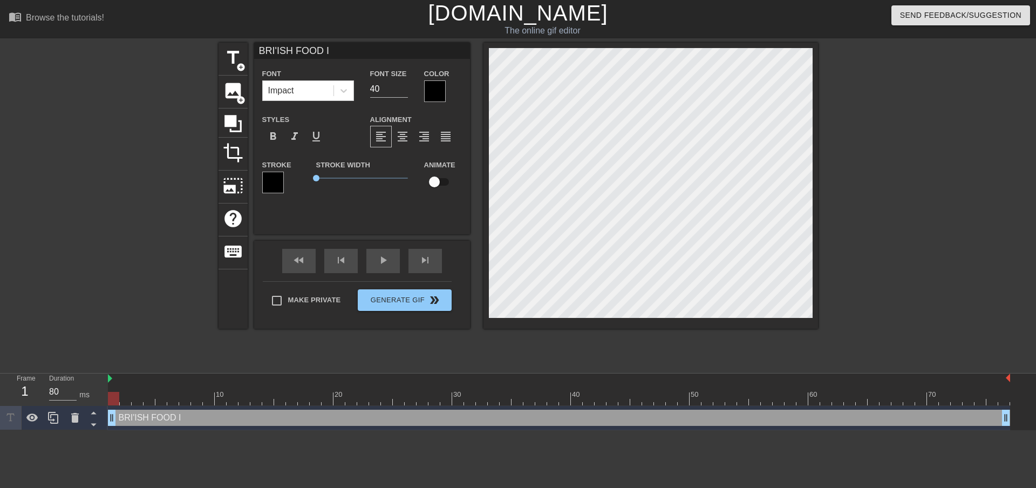
type textarea "BRI'ISH FOOD IS"
type input "BRI'ISH FOOD IS"
type textarea "BRI'ISH FOOD IS"
type input "BRI'ISH FOOD IS T"
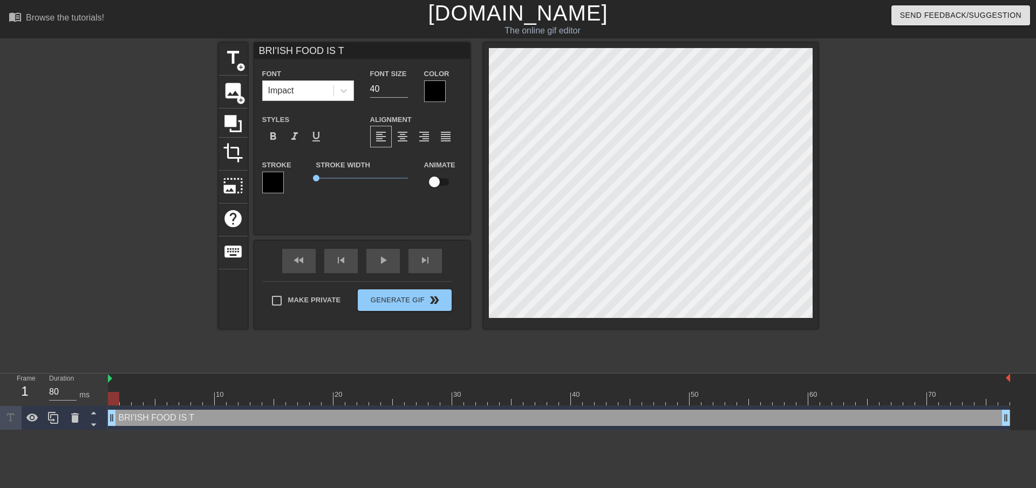
type textarea "BRI'ISH FOOD IS T"
type input "BRI'ISH FOOD IS TE"
type textarea "BRI'ISH FOOD IS TE"
type input "BRI'ISH FOOD IS TER"
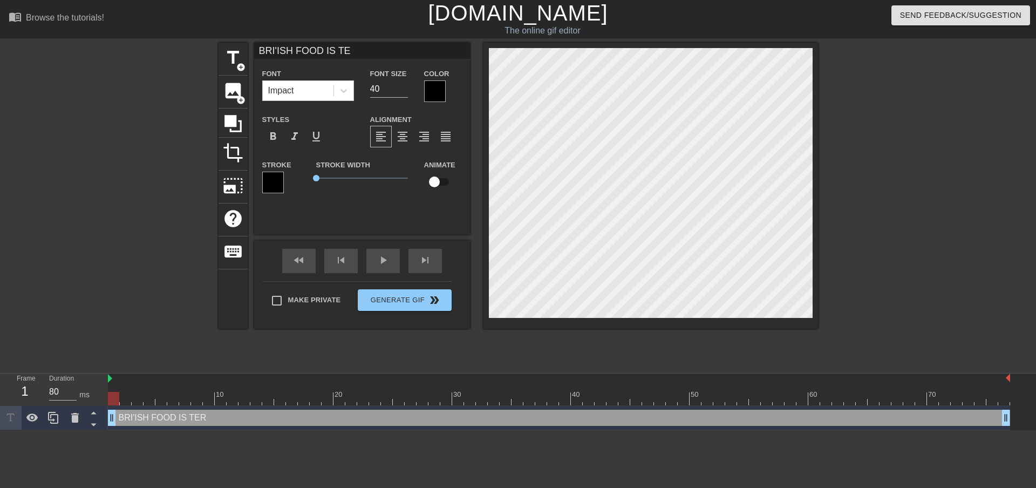
type textarea "BRI'ISH FOOD IS TER"
type input "BRI'ISH FOOD IS TERR"
type textarea "BRI'ISH FOOD IS TERR"
type input "BRI'ISH FOOD IS [PERSON_NAME]"
type textarea "BRI'ISH FOOD IS [PERSON_NAME]"
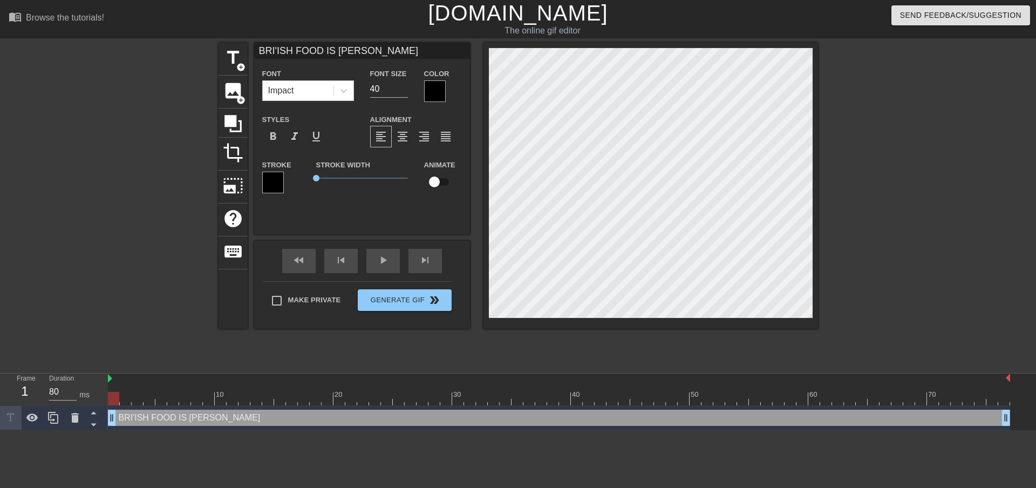
type input "BRI'ISH FOOD IS TERRIB"
type textarea "BRI'ISH FOOD IS TERRIB"
type input "BRI'ISH FOOD IS TERRIBL"
type textarea "BRI'ISH FOOD IS TERRIBL"
type input "BRI'ISH FOOD IS TERRIBLE"
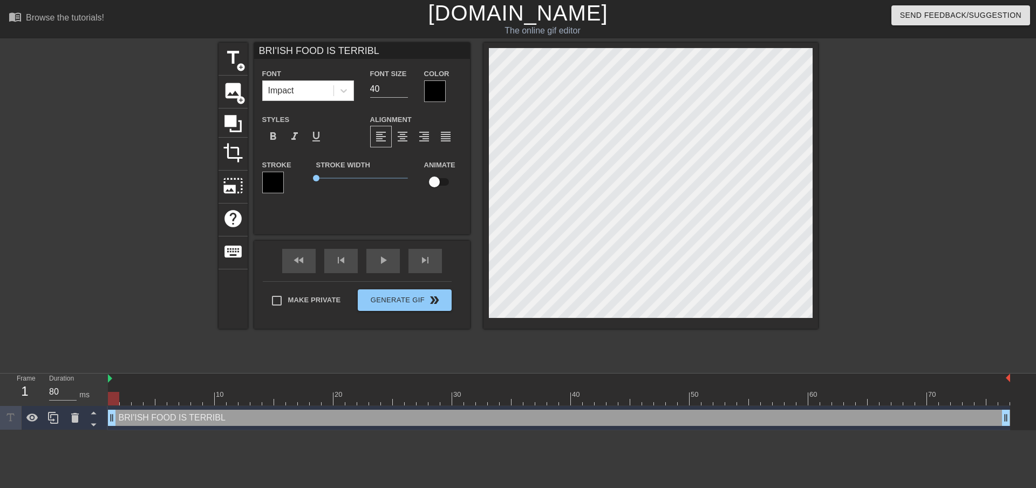
type textarea "BRI'ISH FOOD IS TERRIBLE"
type input "BRI'ISH FOOD IS TERRIBLE"
type textarea "BRI'ISH FOOD IS TERRIBLE"
type input "BRI'ISH FOOD IS TERRIBLE M"
type textarea "BRI'ISH FOOD IS TERRIBLE M"
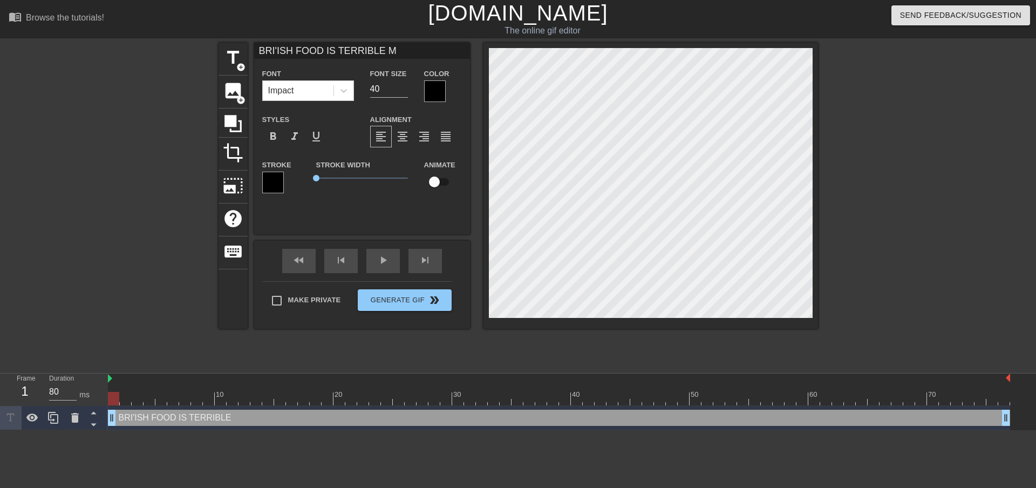
type input "BRI'ISH FOOD IS TERRIBLE MF"
type textarea "BRI'ISH FOOD IS TERRIBLE MF"
type input "BRI'ISH FOOD IS TERRIBLE MFS"
type textarea "BRI'ISH FOOD IS TERRIBLE MFS"
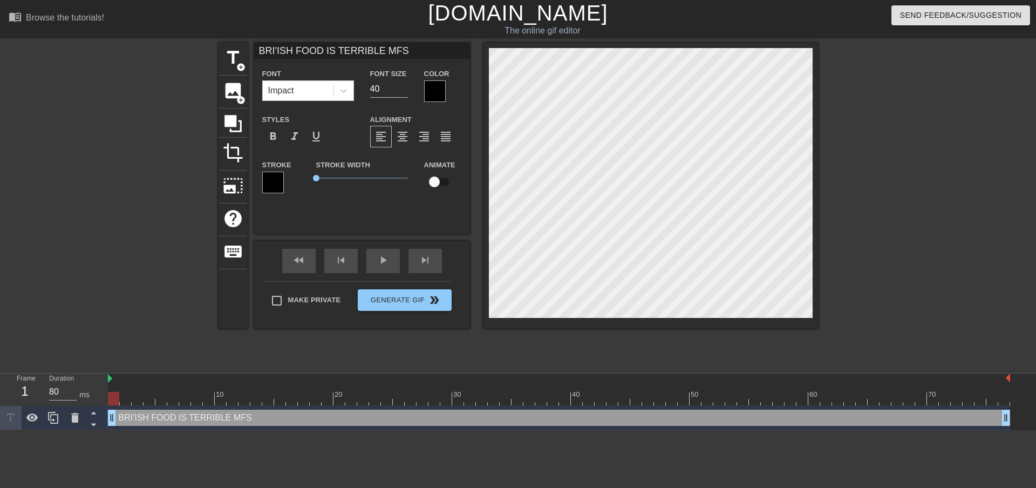
scroll to position [2, 1]
type input ""BRI'ISH FOOD IS TERRIBLE MFS"
type textarea ""BRI'ISH FOOD IS TERRIBLE MFS"
type input ""BRI'ISH FOOD IS TERRIBLE" MFS"
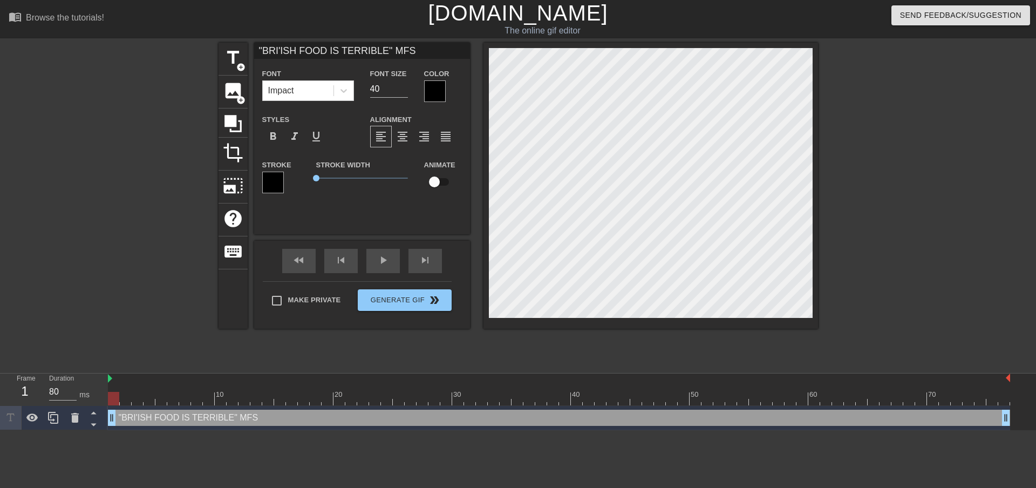
type textarea ""BRI'ISH FOOD IS TERRIBLE" MFS"
type input ""BRI'ISH FOOD IS TERRIBLE" MFS"
type textarea ""BRI'ISH FOOD IS TERRIBLE" MFS"
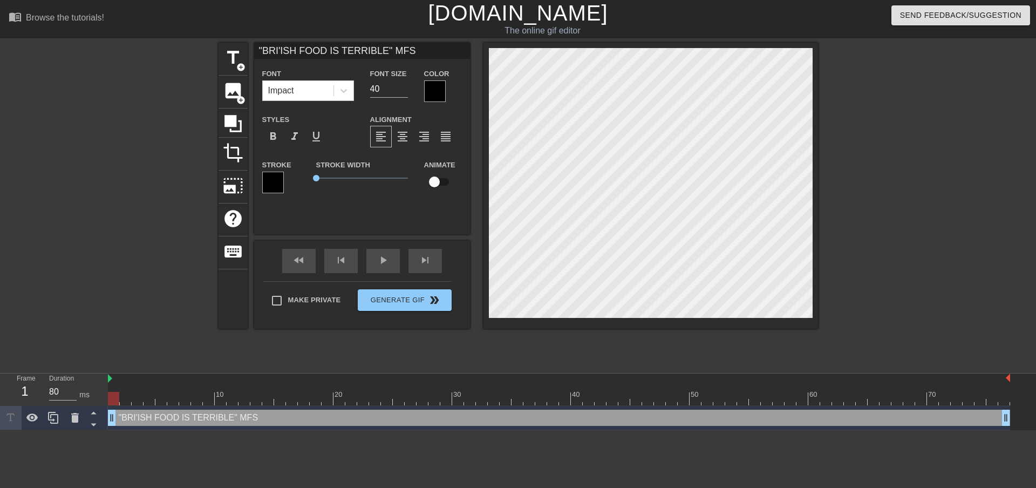
type input ""BRI'ISH FOOD IS TERRIBLE" MFSW"
type textarea ""BRI'ISH FOOD IS TERRIBLE" MFS W"
type input ""BRI'ISH FOOD IS TERRIBLE" MFSWH"
type textarea ""BRI'ISH FOOD IS TERRIBLE" MFS WH"
type input ""BRI'ISH FOOD IS TERRIBLE" MFSWHE"
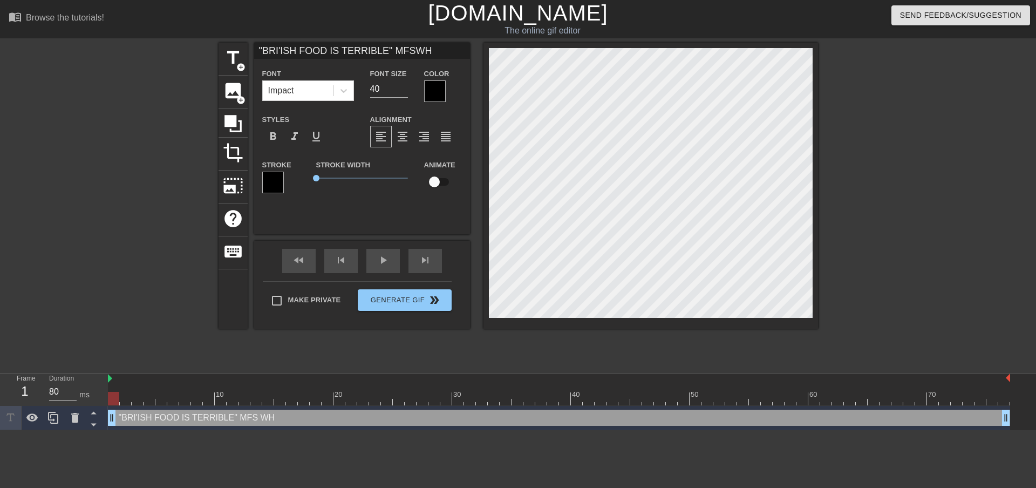
type textarea ""BRI'ISH FOOD IS TERRIBLE" MFS WHE"
type input ""BRI'ISH FOOD IS TERRIBLE" MFSWHEN"
type textarea ""BRI'ISH FOOD IS TERRIBLE" MFS WHEN"
type input ""BRI'ISH FOOD IS TERRIBLE" MFSWHEN"
type textarea ""BRI'ISH FOOD IS TERRIBLE" MFS WHEN"
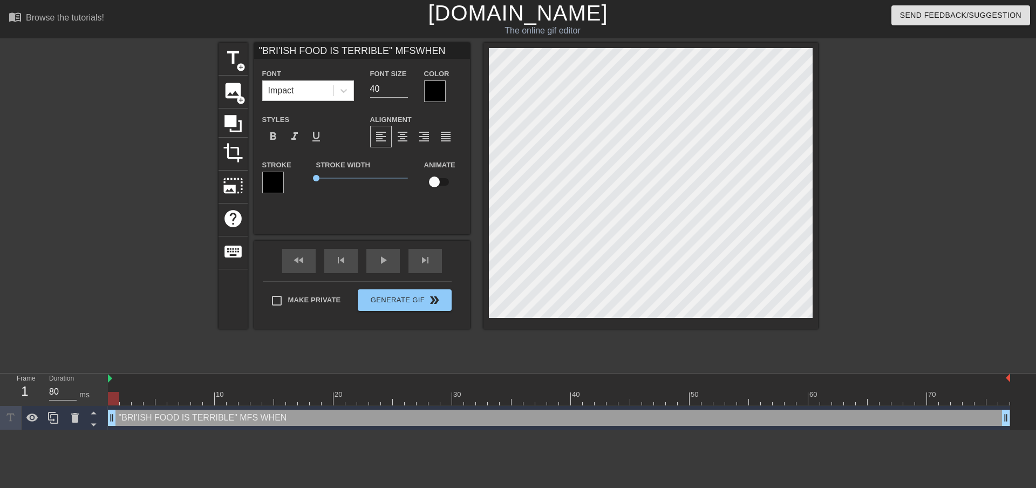
type input ""BRI'ISH FOOD IS TERRIBLE" MFSWHEN T"
type textarea ""BRI'ISH FOOD IS TERRIBLE" MFS WHEN T"
type input ""BRI'ISH FOOD IS TERRIBLE" MFSWHEN TH"
type textarea ""BRI'ISH FOOD IS TERRIBLE" MFS WHEN TH"
type input ""BRI'ISH FOOD IS TERRIBLE" MFSWHEN THE"
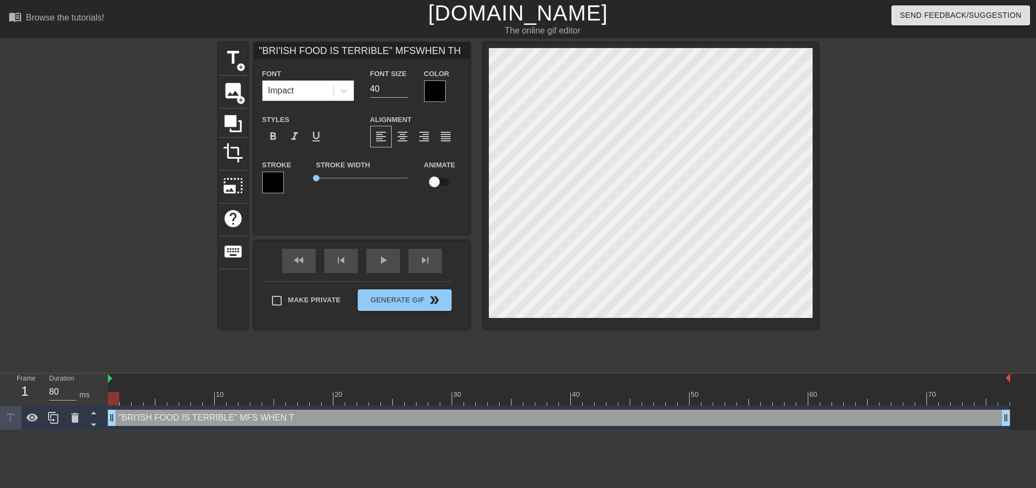
type textarea ""BRI'ISH FOOD IS TERRIBLE" MFS WHEN THE"
type input ""BRI'ISH FOOD IS TERRIBLE" MFSWHEN THEY"
type textarea ""BRI'ISH FOOD IS TERRIBLE" MFS WHEN THEY"
type input ""BRI'ISH FOOD IS TERRIBLE" MFSWHEN THEY"
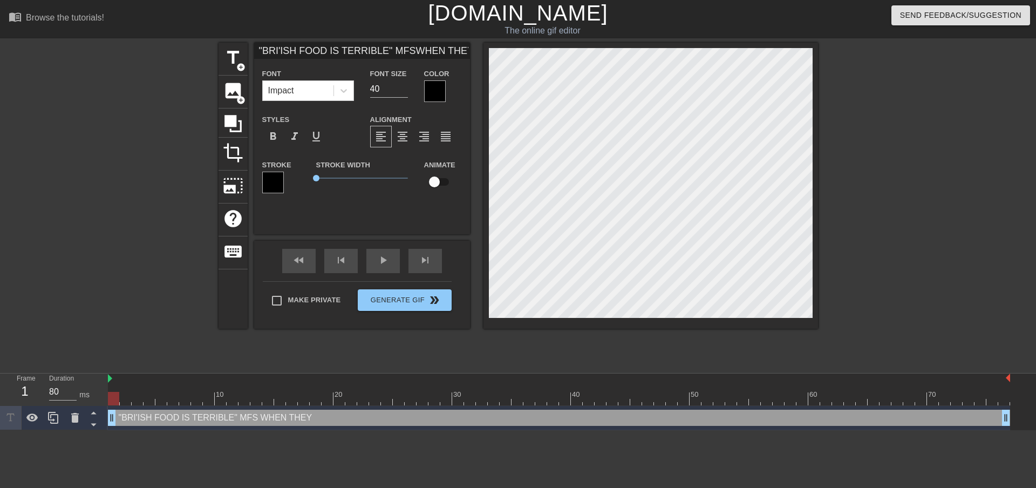
type textarea ""BRI'ISH FOOD IS TERRIBLE" MFS WHEN THEY"
type input ""BRI'ISH FOOD IS TERRIBLE" MFSWHEN THEY T"
type textarea ""BRI'ISH FOOD IS TERRIBLE" MFS WHEN THEY T"
type input ""BRI'ISH FOOD IS TERRIBLE" MFSWHEN THEY TR"
type textarea ""BRI'ISH FOOD IS TERRIBLE" MFS WHEN THEY TR"
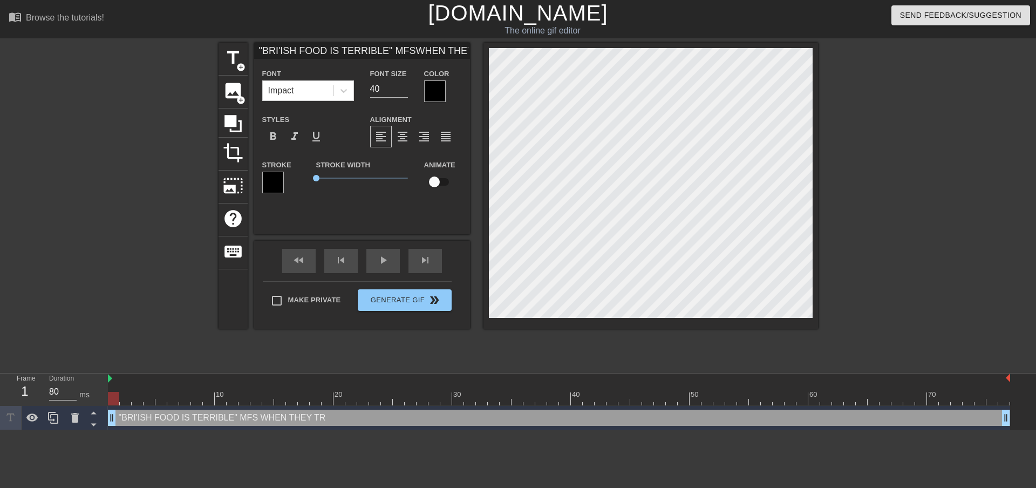
type input ""BRI'ISH FOOD IS TERRIBLE" MFSWHEN THEY TRY"
type textarea ""BRI'ISH FOOD IS TERRIBLE" MFS WHEN THEY TRY"
type input ""BRI'ISH FOOD IS TERRIBLE" MFSWHEN THEY TRY"
type textarea ""BRI'ISH FOOD IS TERRIBLE" MFS WHEN THEY TRY"
type input ""BRI'ISH FOOD IS TERRIBLE" MFSWHEN THEY TRY A"
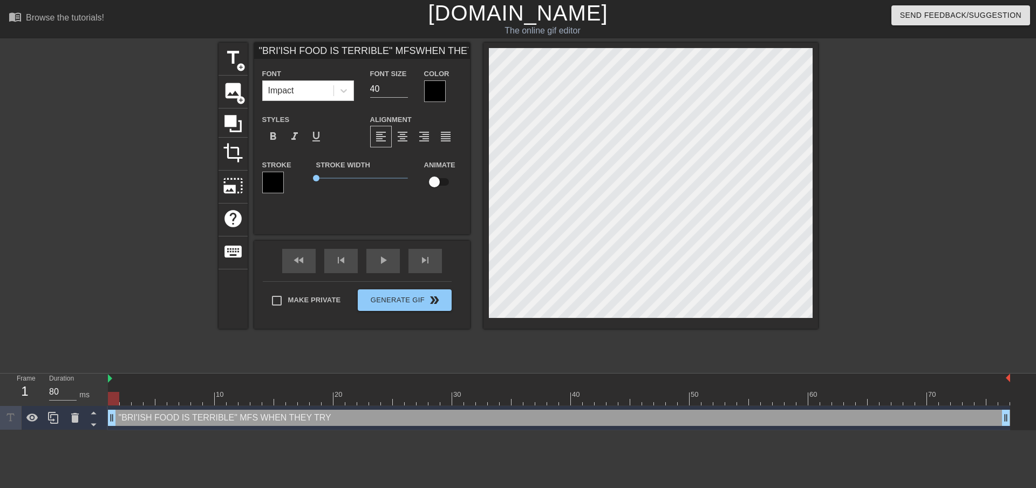
type textarea ""BRI'ISH FOOD IS TERRIBLE" MFS WHEN THEY TRY A"
type input ""BRI'ISH FOOD IS TERRIBLE" MFSWHEN THEY TRY A"
type textarea ""BRI'ISH FOOD IS TERRIBLE" MFS WHEN THEY TRY A"
type input ""BRI'ISH FOOD IS TERRIBLE" MFSWHEN THEY TRY A W"
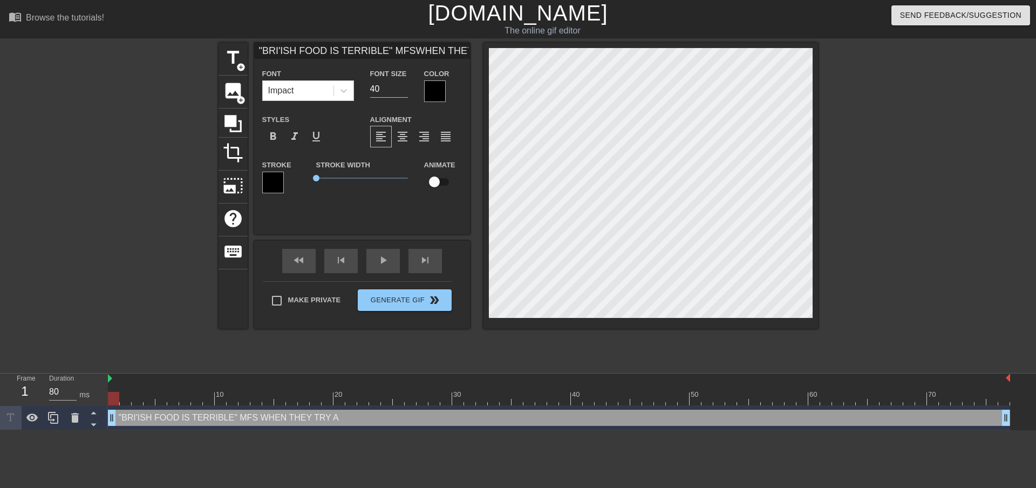
type textarea ""BRI'ISH FOOD IS TERRIBLE" MFS WHEN THEY TRY A W"
type input ""BRI'ISH FOOD IS TERRIBLE" MFSWHEN THEY TRY A WI"
type textarea ""BRI'ISH FOOD IS TERRIBLE" MFS WHEN THEY TRY A WI"
type input ""BRI'ISH FOOD IS TERRIBLE" MFSWHEN THEY TRY A WIG"
type textarea ""BRI'ISH FOOD IS TERRIBLE" MFS WHEN THEY TRY A WIG"
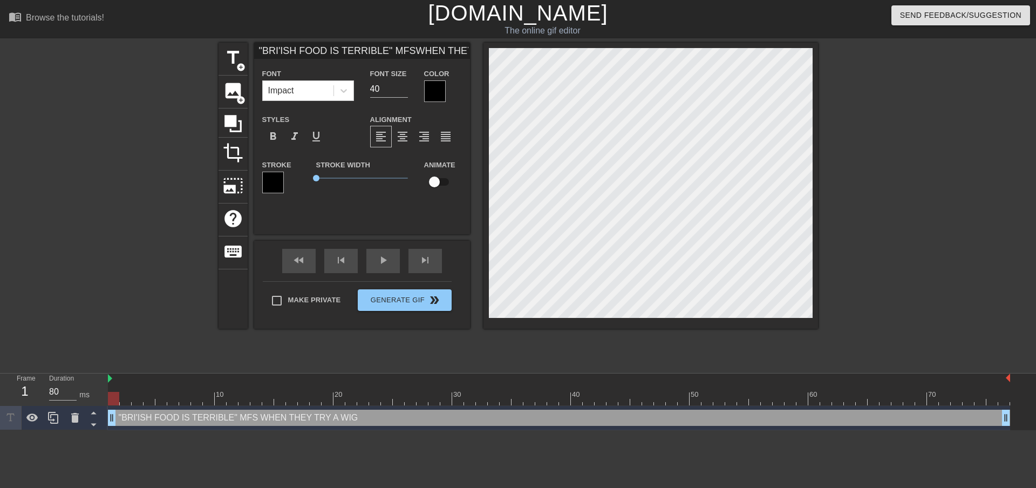
type input ""BRI'ISH FOOD IS TERRIBLE" MFSWHEN THEY TRY A WIGA"
type textarea ""BRI'ISH FOOD IS TERRIBLE" MFS WHEN THEY TRY A WIGA"
type input ""BRI'ISH FOOD IS TERRIBLE" MFSWHEN THEY TRY A [GEOGRAPHIC_DATA]"
type textarea ""BRI'ISH FOOD IS TERRIBLE" MFS WHEN THEY TRY A [GEOGRAPHIC_DATA]"
type input ""BRI'ISH FOOD IS TERRIBLE" MFSWHEN THEY TRY A [GEOGRAPHIC_DATA]"
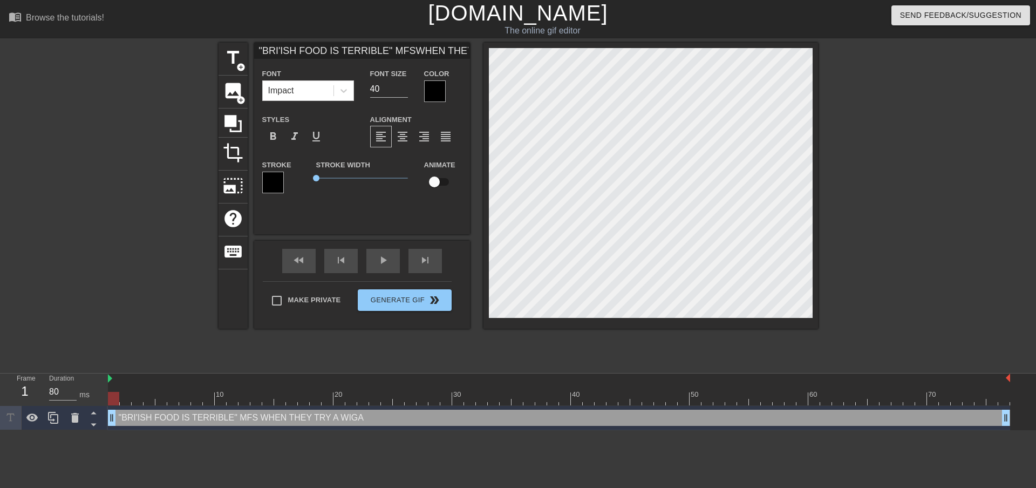
type textarea ""BRI'ISH FOOD IS TERRIBLE" MFS WHEN THEY TRY A [GEOGRAPHIC_DATA]"
type input ""BRI'ISH FOOD IS TERRIBLE" MFSWHEN THEY TRY A WIGAN K"
type textarea ""BRI'ISH FOOD IS TERRIBLE" MFS WHEN THEY TRY A WIGAN K"
type input ""BRI'ISH FOOD IS TERRIBLE" MFSWHEN THEY TRY A WIGAN KE"
type textarea ""BRI'ISH FOOD IS TERRIBLE" MFS WHEN THEY TRY A WIGAN KE"
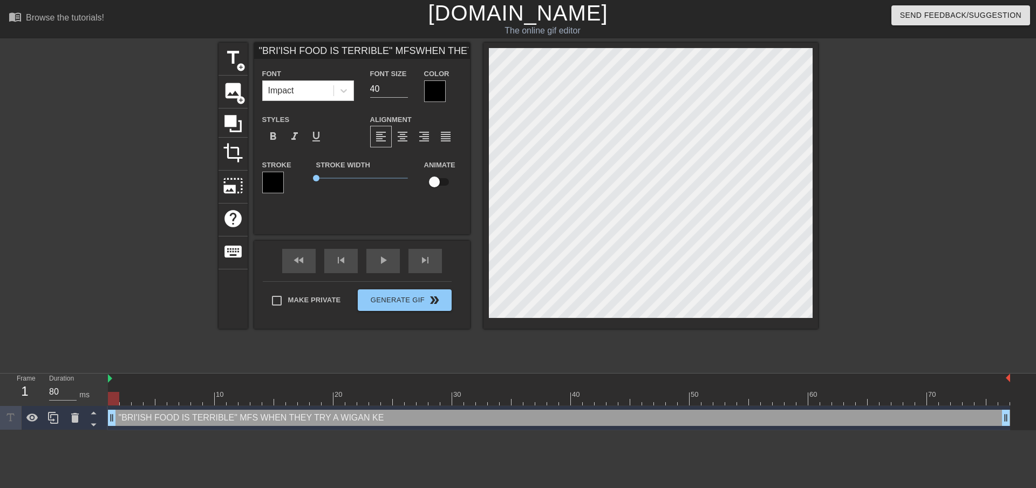
type input ""BRI'ISH FOOD IS TERRIBLE" MFSWHEN THEY TRY A WIGAN KEB"
type textarea ""BRI'ISH FOOD IS TERRIBLE" MFS WHEN THEY TRY A WIGAN KEB"
type input ""BRI'ISH FOOD IS TERRIBLE" MFSWHEN THEY TRY A [GEOGRAPHIC_DATA]"
type textarea ""BRI'ISH FOOD IS TERRIBLE" MFS WHEN THEY TRY A [GEOGRAPHIC_DATA]"
type input ""BRI'ISH FOOD IS TERRIBLE" MFSWHEN THEY TRY A WIGAN KEBAB"
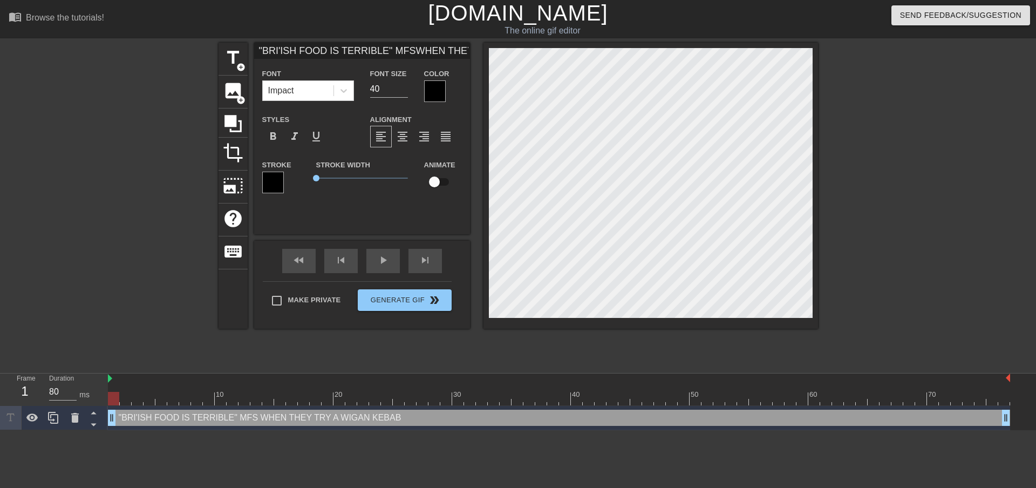
scroll to position [2, 9]
type textarea ""BRI'ISH FOOD IS TERRIBLE" MFS WHEN THEY TRY A WIGAN KEBAB"
click at [392, 90] on input "40" at bounding box center [389, 88] width 38 height 17
type input ""BRI'ISH FOOD IS TERRIBLE" MFSWHEN THEY TRY A WIGAN KEBAB"
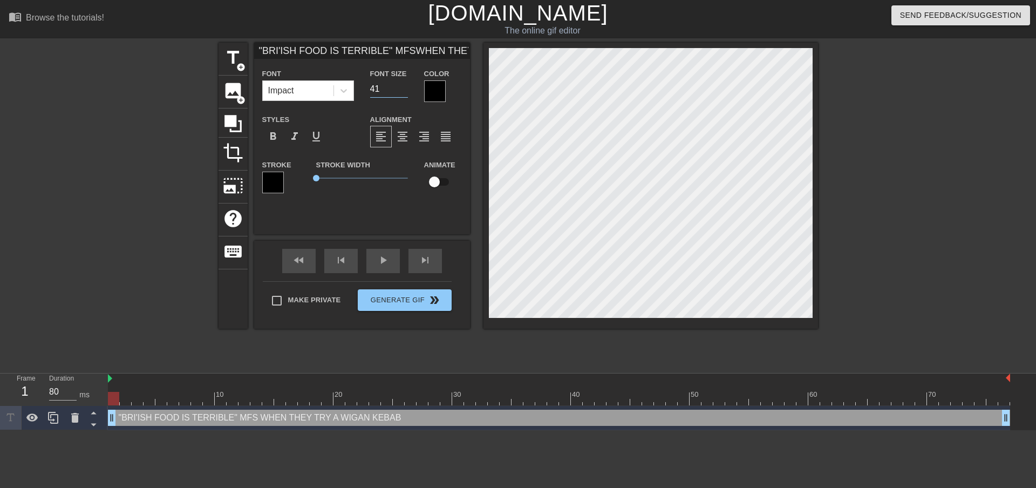
type input "41"
click at [405, 85] on input "41" at bounding box center [389, 88] width 38 height 17
type input ""BRI'ISH FOOD IS TERRIBLE" MFSWHEN THEY TRY A WIGAN KEBAB"
type input "42"
click at [405, 85] on input "42" at bounding box center [389, 88] width 38 height 17
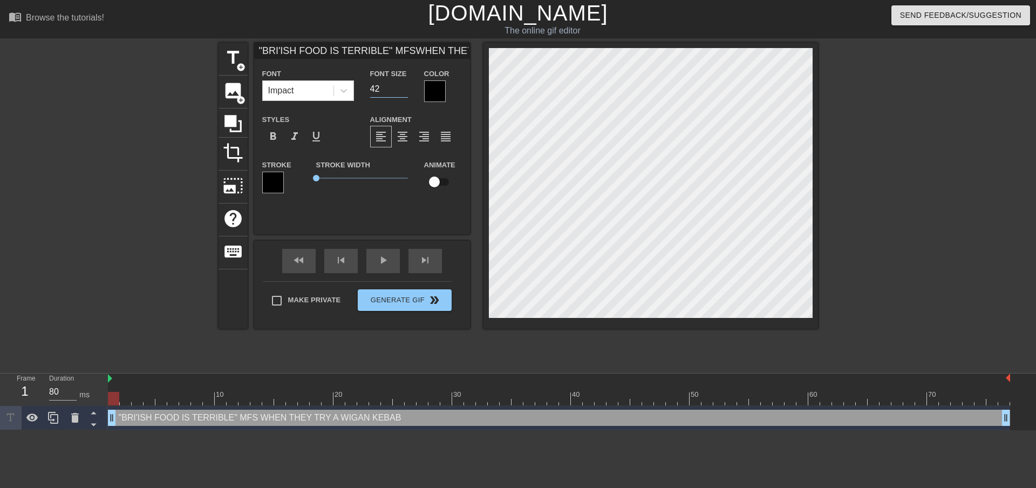
type input ""BRI'ISH FOOD IS TERRIBLE" MFSWHEN THEY TRY A WIGAN KEBAB"
type input "43"
click at [405, 85] on input "43" at bounding box center [389, 88] width 38 height 17
type input ""BRI'ISH FOOD IS TERRIBLE" MFSWHEN THEY TRY A WIGAN KEBAB"
type input "44"
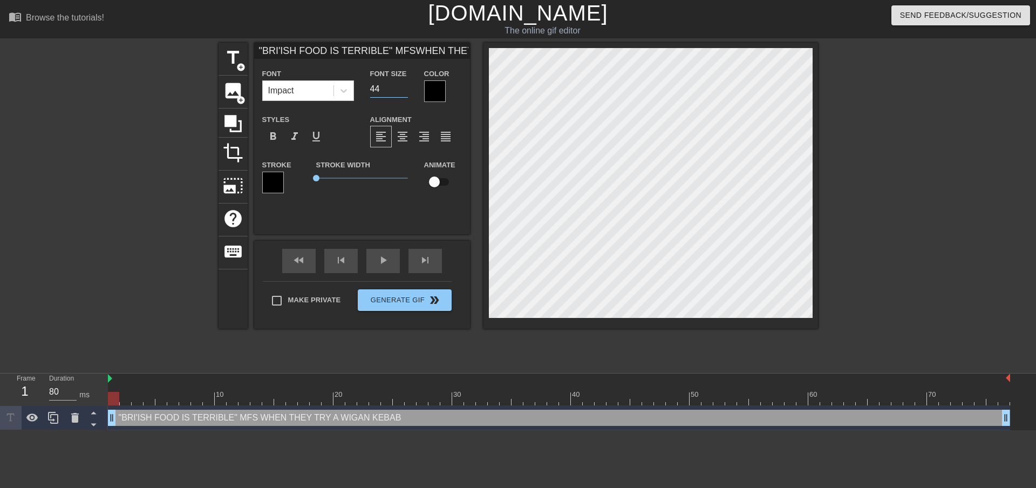
click at [405, 85] on input "44" at bounding box center [389, 88] width 38 height 17
type input ""BRI'ISH FOOD IS TERRIBLE" MFSWHEN THEY TRY A WIGAN KEBAB"
type input "45"
click at [405, 85] on input "45" at bounding box center [389, 88] width 38 height 17
type input ""BRI'ISH FOOD IS TERRIBLE" MFSWHEN THEY TRY A WIGAN KEBAB"
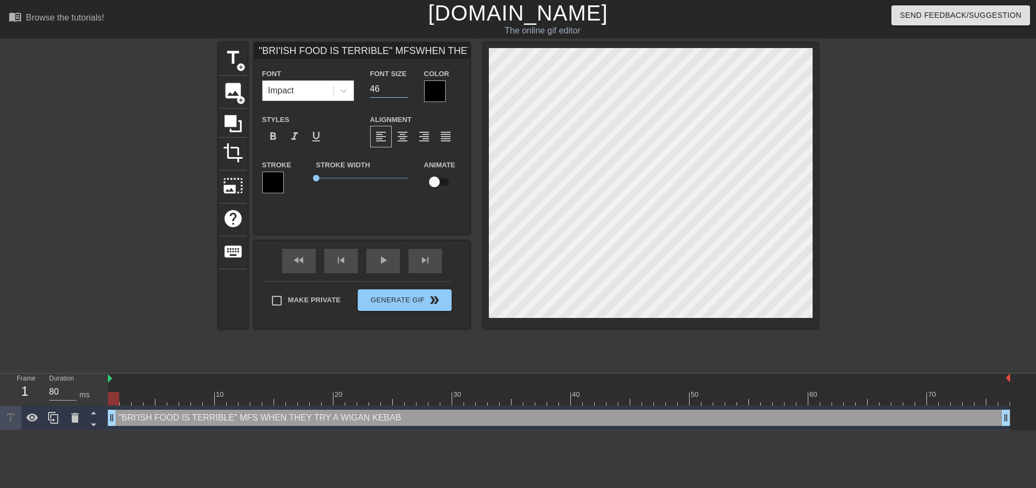
type input "46"
click at [405, 85] on input "46" at bounding box center [389, 88] width 38 height 17
type input ""BRI'ISH FOOD IS TERRIBLE" MFSWHEN THEY TRY A WIGAN KEBAB"
type input "45"
click at [406, 91] on input "45" at bounding box center [389, 88] width 38 height 17
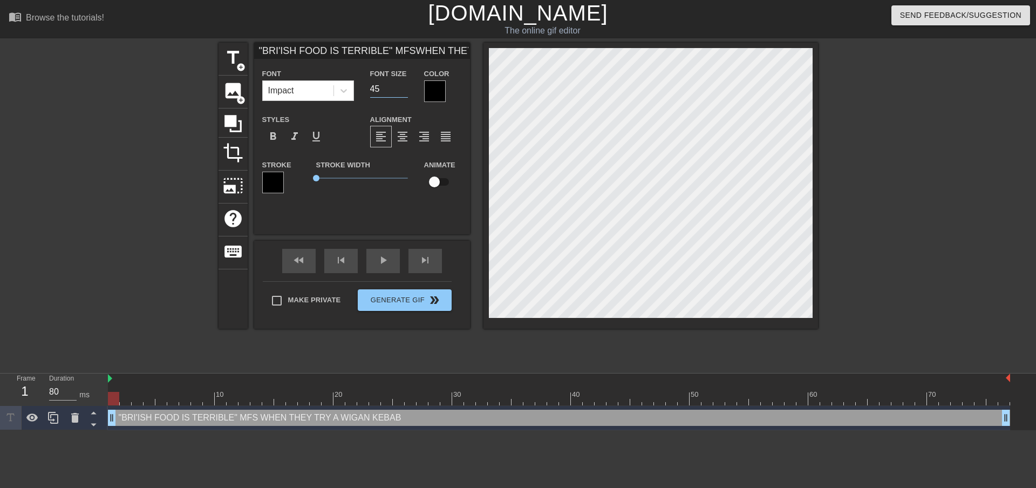
type input ""BRI'ISH FOOD IS TERRIBLE" MFSWHEN THEY TRY A WIGAN KEBAB"
type input "44"
click at [406, 91] on input "44" at bounding box center [389, 88] width 38 height 17
type input ""BRI'ISH FOOD IS TERRIBLE" MFSWHEN THEY TRY A WIGAN KEBAB"
type input "43"
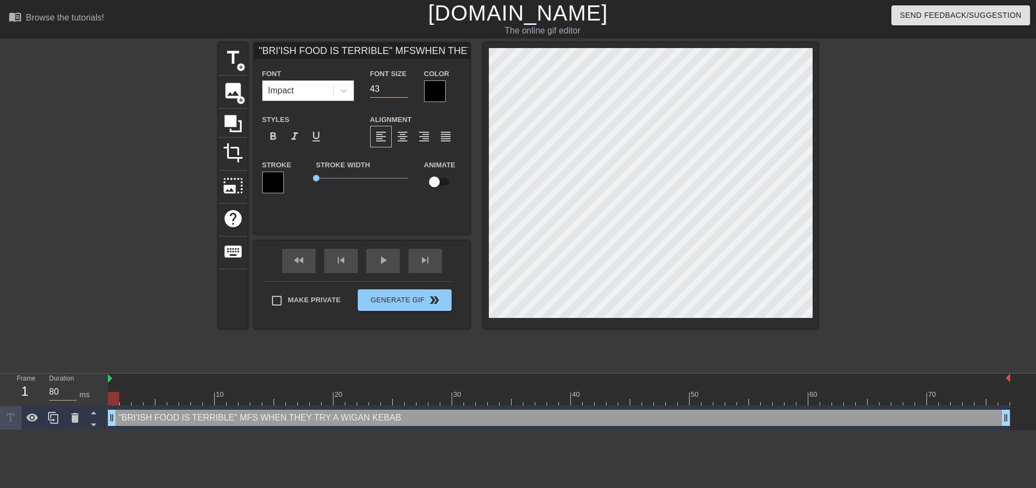
click at [406, 91] on input "43" at bounding box center [389, 88] width 38 height 17
type input ""BRI'ISH FOOD IS TERRIBLE" MFSWHEN THEY TRY A WIGAN KEBAB"
type input "42"
click at [406, 91] on input "42" at bounding box center [389, 88] width 38 height 17
type input ""BRI'ISH FOOD IS TERRIBLE" MFSWHEN THEY TRY A WIGAN KEBAB"
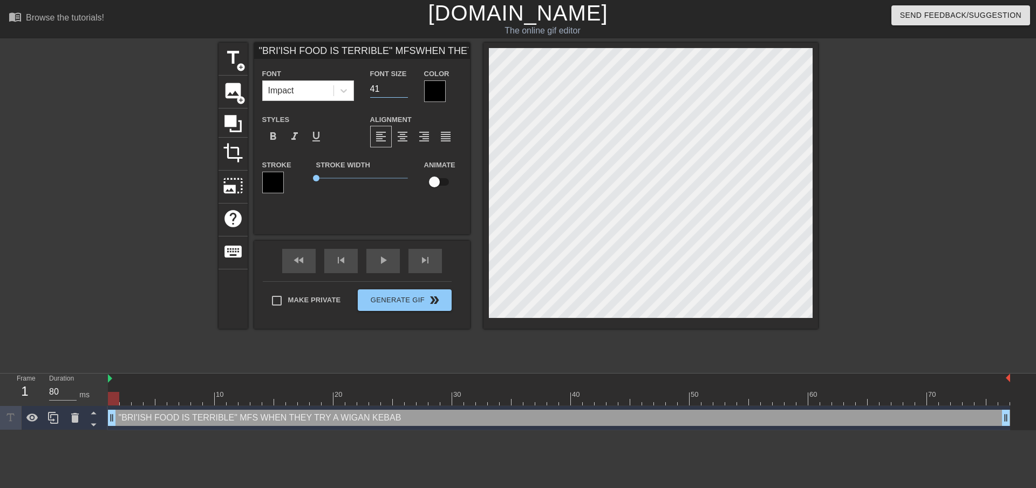
type input "41"
click at [406, 91] on input "41" at bounding box center [389, 88] width 38 height 17
click at [227, 151] on span "crop" at bounding box center [233, 152] width 21 height 21
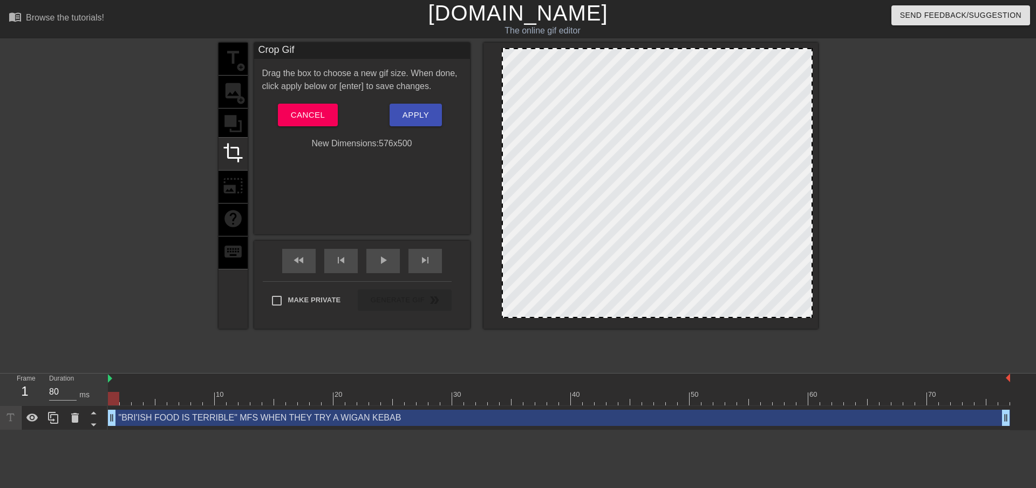
drag, startPoint x: 489, startPoint y: 166, endPoint x: 502, endPoint y: 166, distance: 12.9
click at [502, 166] on div at bounding box center [502, 183] width 5 height 268
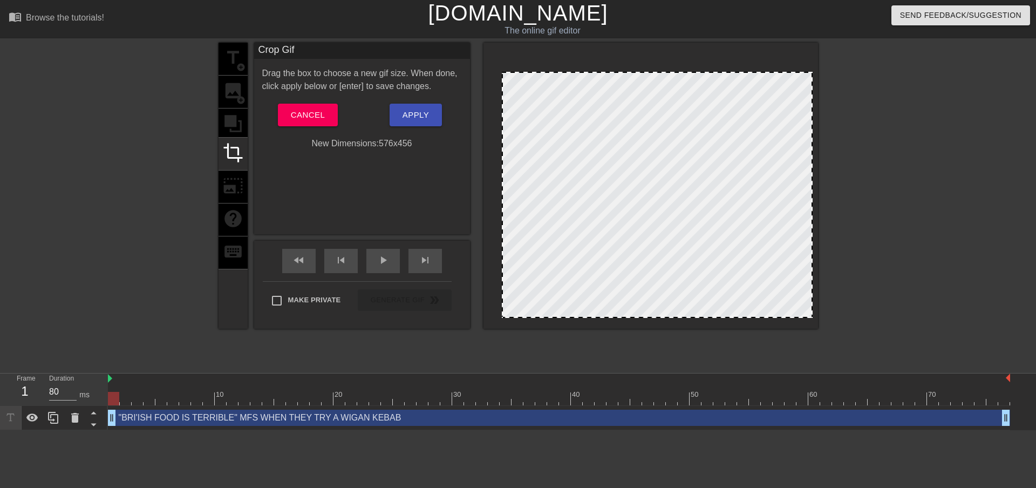
drag, startPoint x: 644, startPoint y: 50, endPoint x: 641, endPoint y: 71, distance: 21.8
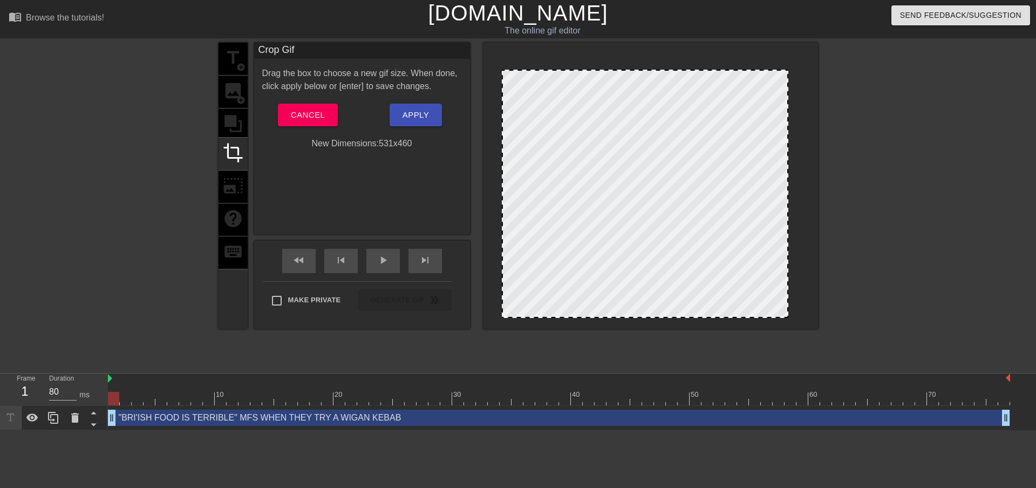
drag, startPoint x: 810, startPoint y: 191, endPoint x: 786, endPoint y: 191, distance: 24.3
click at [411, 116] on span "Apply" at bounding box center [416, 115] width 26 height 14
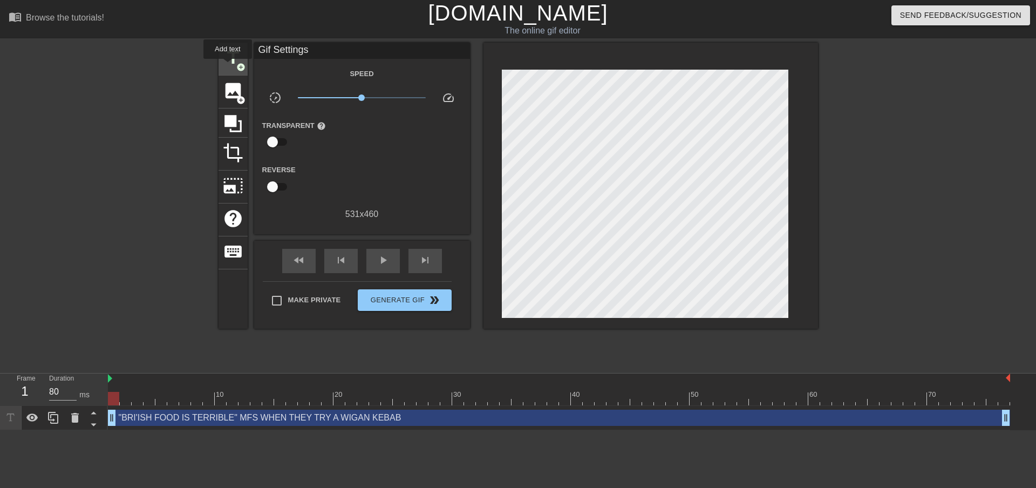
click at [228, 66] on span "title" at bounding box center [233, 57] width 21 height 21
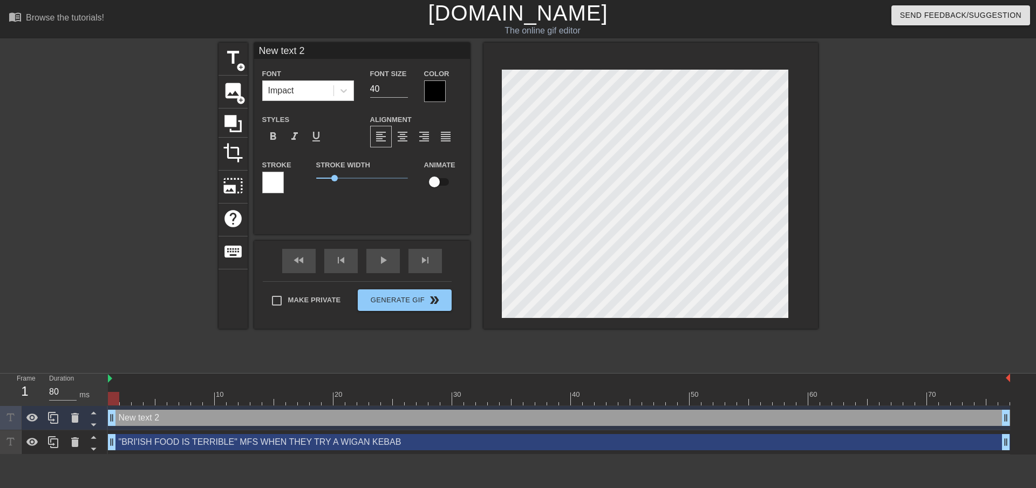
type input ""BRI'ISH FOOD IS TERRIBLE" MFSWHEN THEY TRY A WIGAN KEBAB"
type input "41"
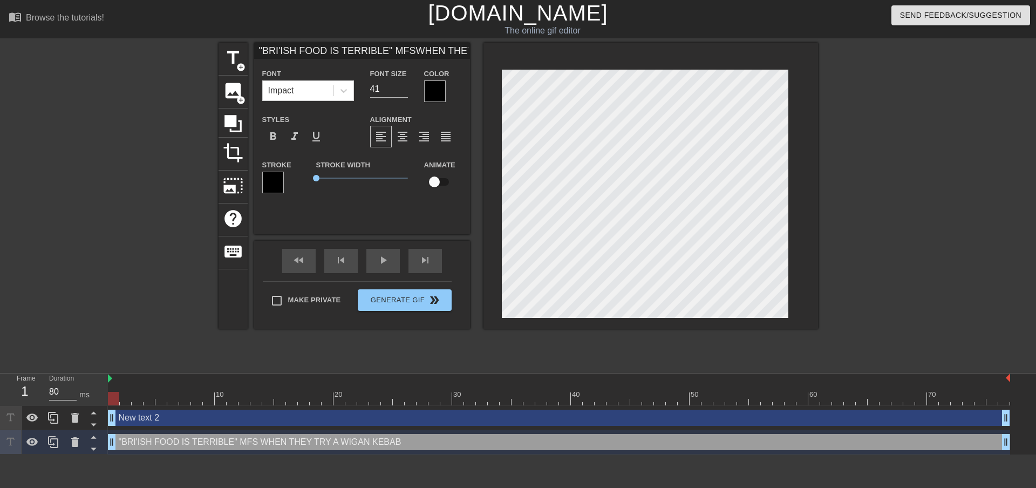
type input "New text 2"
type input "40"
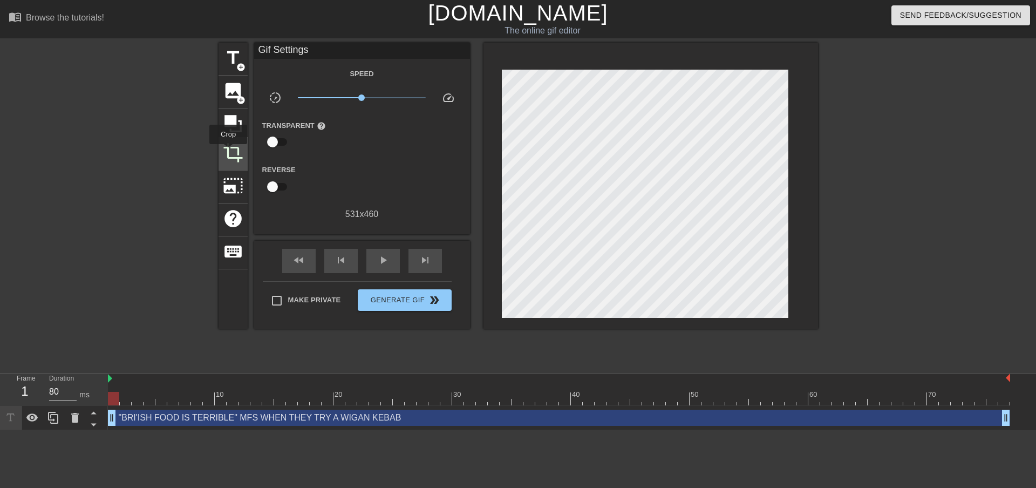
click at [228, 152] on span "crop" at bounding box center [233, 152] width 21 height 21
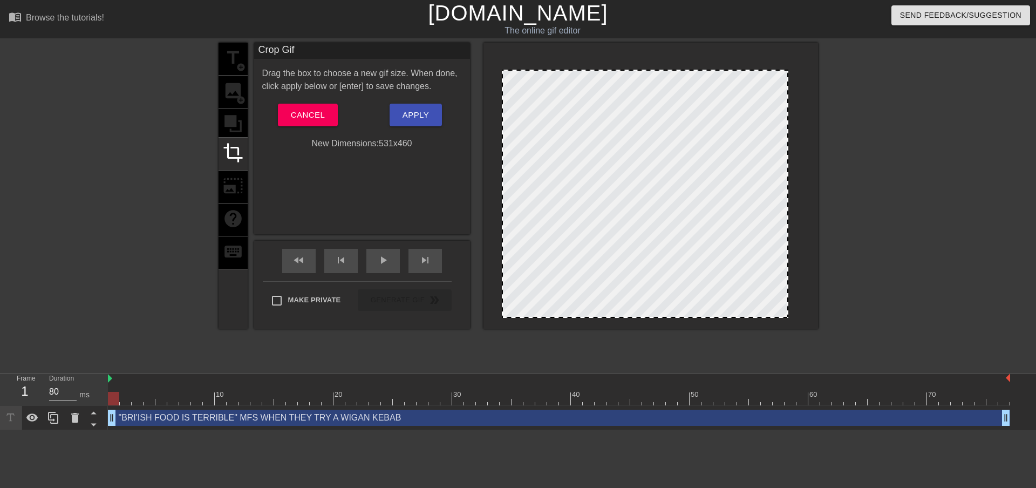
click at [638, 76] on div at bounding box center [651, 183] width 324 height 270
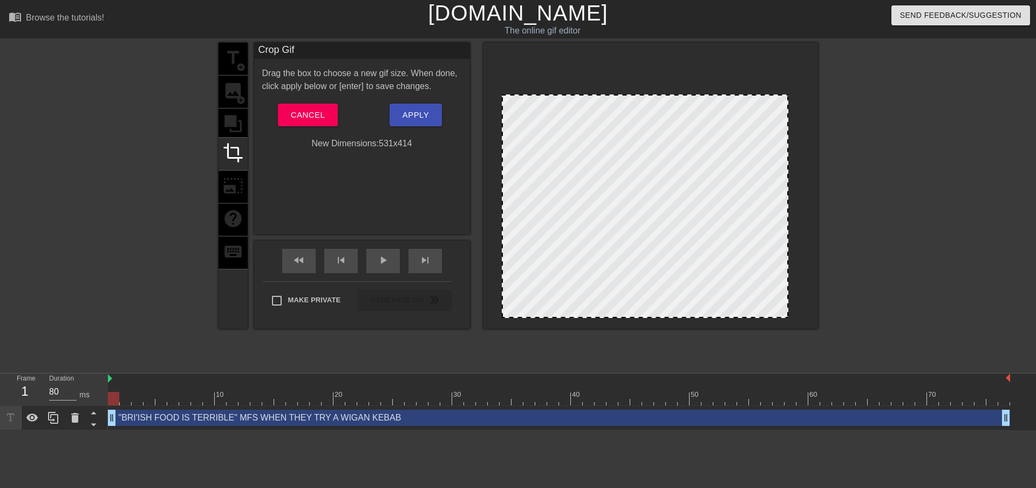
drag, startPoint x: 636, startPoint y: 71, endPoint x: 639, endPoint y: 96, distance: 25.0
click at [925, 104] on div at bounding box center [912, 205] width 162 height 324
click at [412, 115] on span "Apply" at bounding box center [416, 115] width 26 height 14
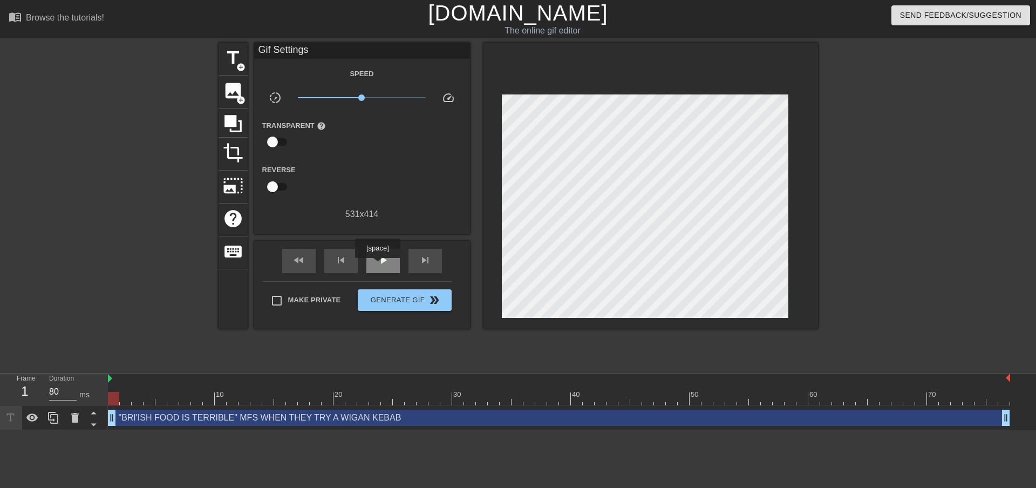
click at [379, 263] on span "play_arrow" at bounding box center [383, 260] width 13 height 13
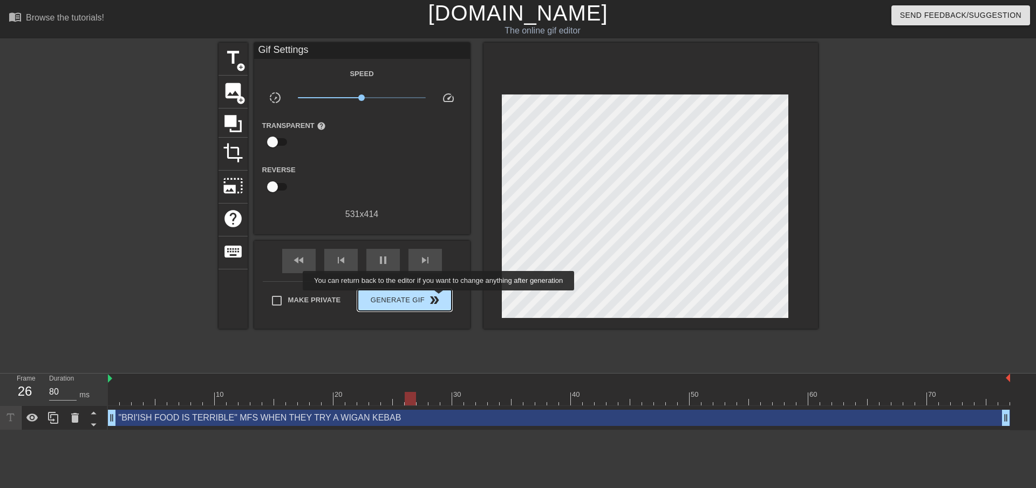
click at [440, 298] on span "double_arrow" at bounding box center [434, 300] width 13 height 13
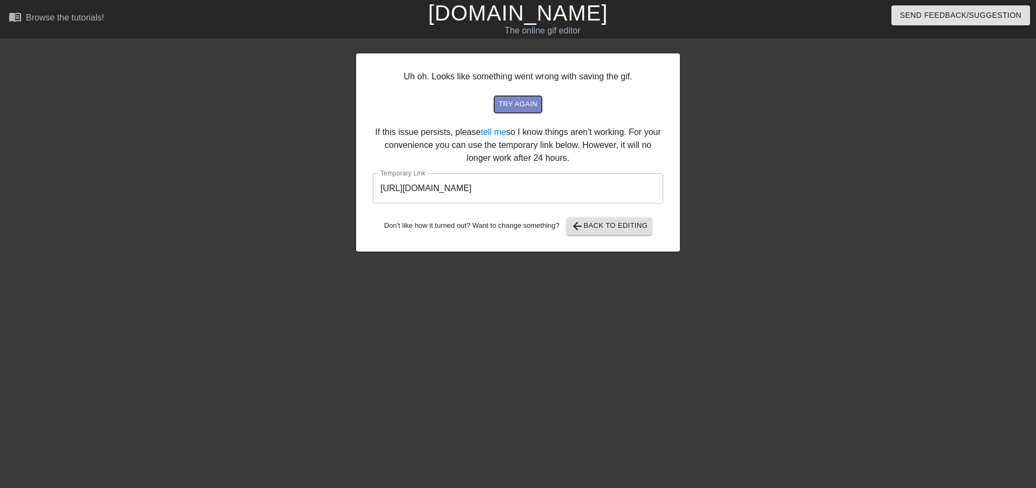
click at [527, 100] on span "try again" at bounding box center [518, 104] width 39 height 12
click at [534, 101] on span "try again" at bounding box center [518, 104] width 39 height 12
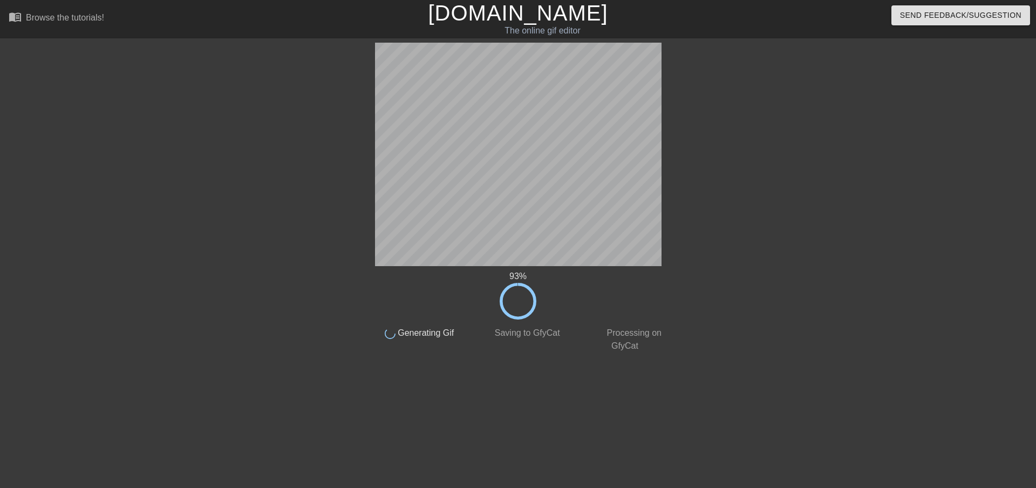
click at [581, 348] on div "done Processing on GfyCat" at bounding box center [624, 335] width 107 height 33
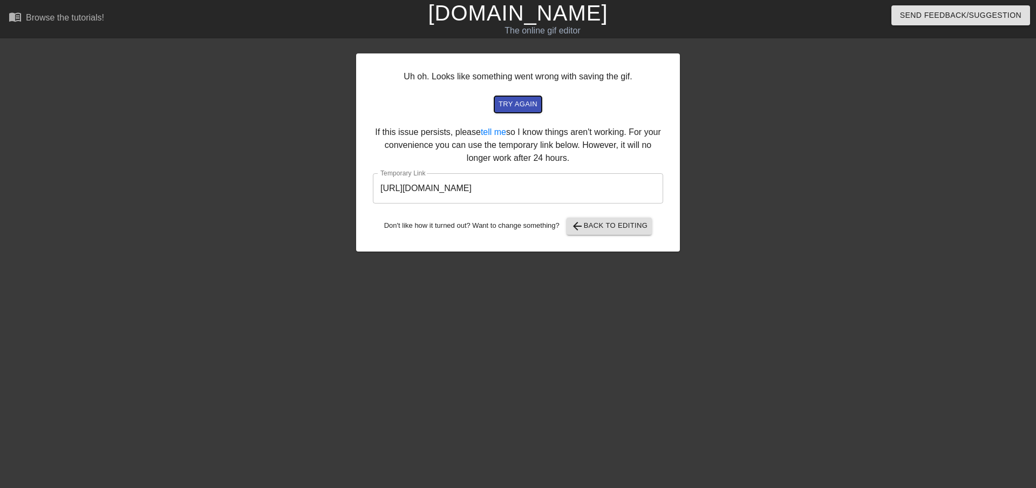
click at [520, 104] on span "try again" at bounding box center [518, 104] width 39 height 12
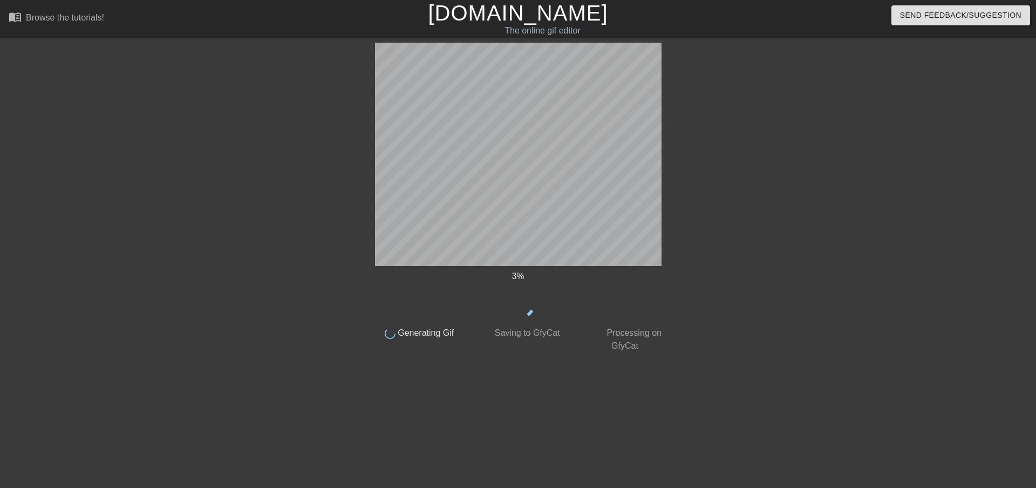
drag, startPoint x: 540, startPoint y: 312, endPoint x: 497, endPoint y: 304, distance: 42.8
click at [497, 304] on icon at bounding box center [518, 301] width 51 height 51
